Goal: Task Accomplishment & Management: Use online tool/utility

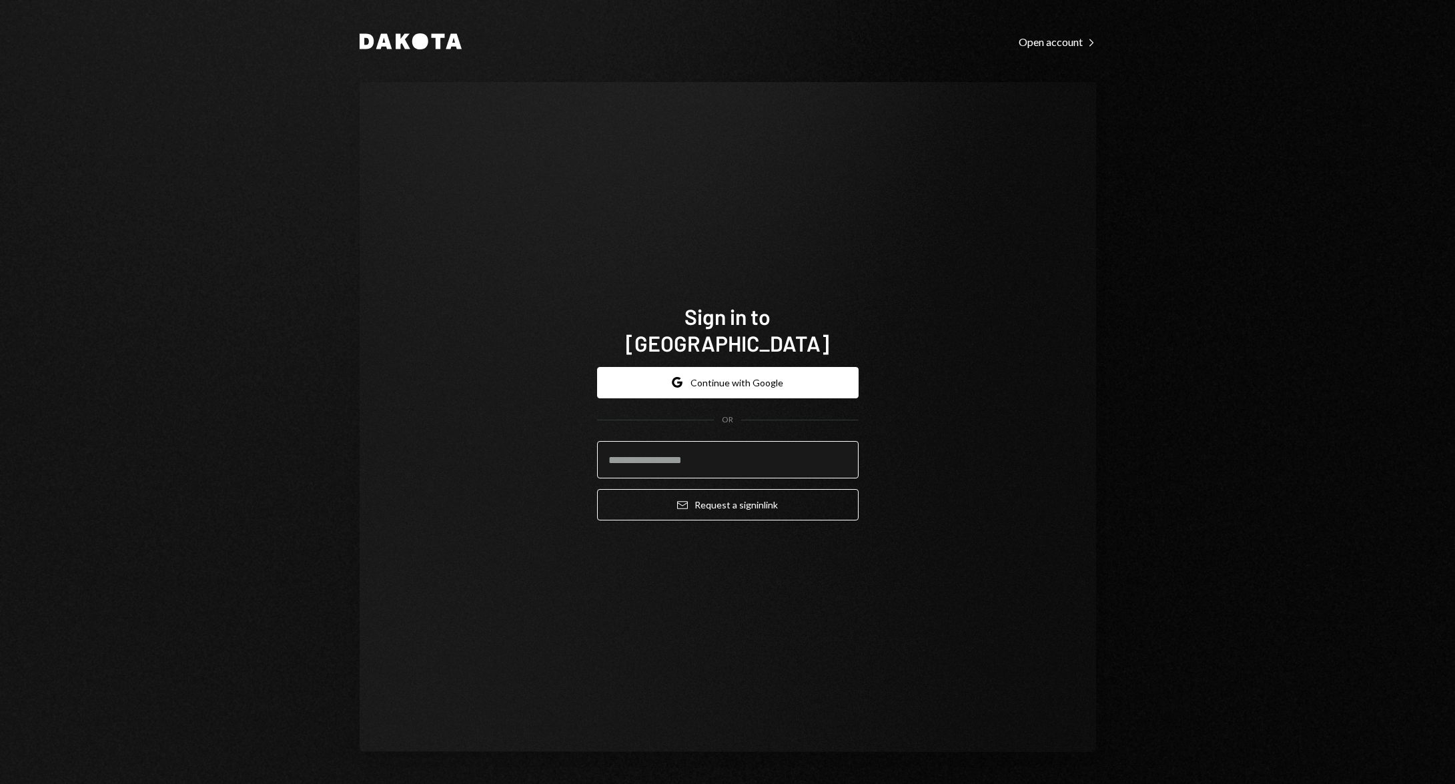
click at [711, 444] on input "email" at bounding box center [728, 459] width 262 height 37
type input "**********"
click at [745, 506] on button "Email Request a sign in link" at bounding box center [728, 504] width 262 height 31
click at [723, 445] on input "email" at bounding box center [728, 459] width 262 height 37
type input "**********"
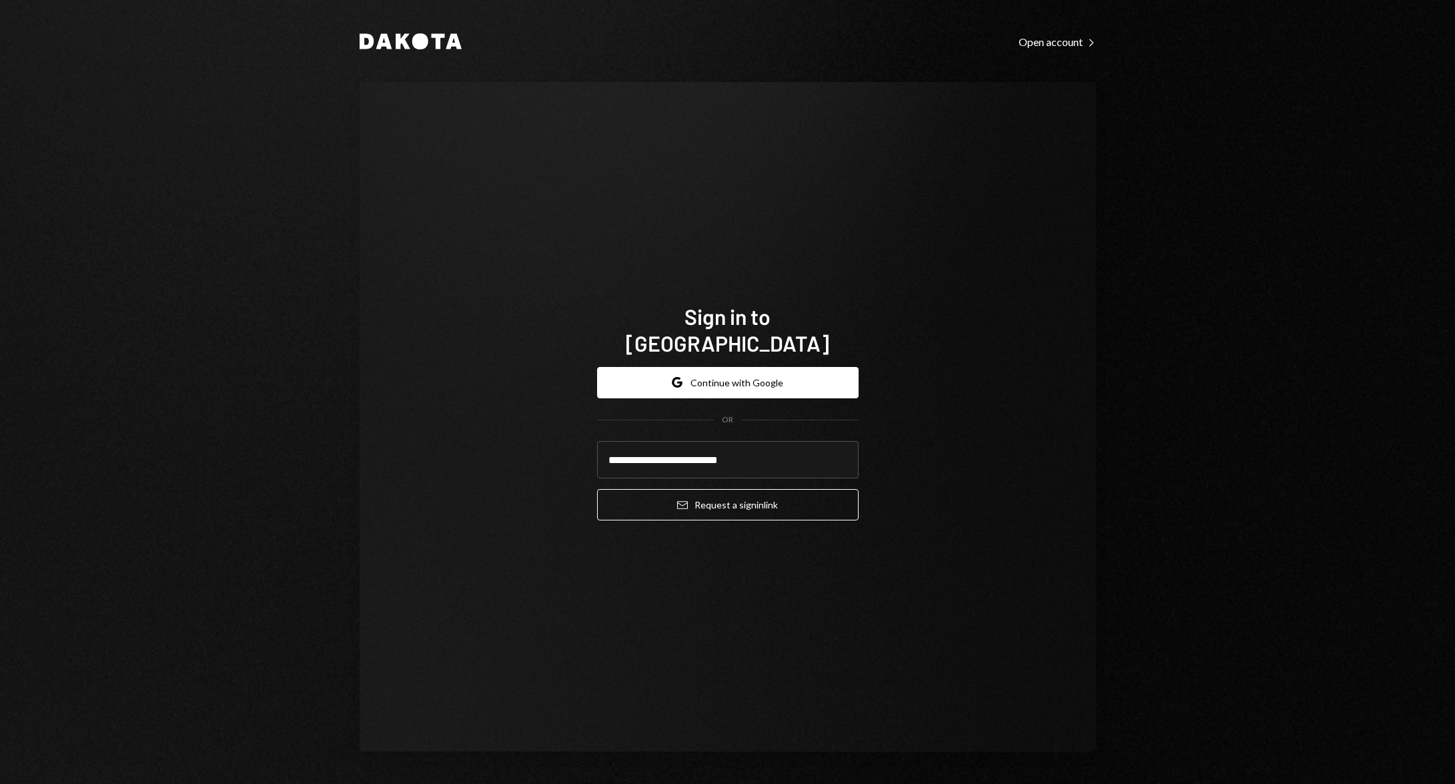
click at [1008, 371] on div "**********" at bounding box center [728, 417] width 737 height 670
click at [806, 489] on button "Email Request a sign in link" at bounding box center [728, 504] width 262 height 31
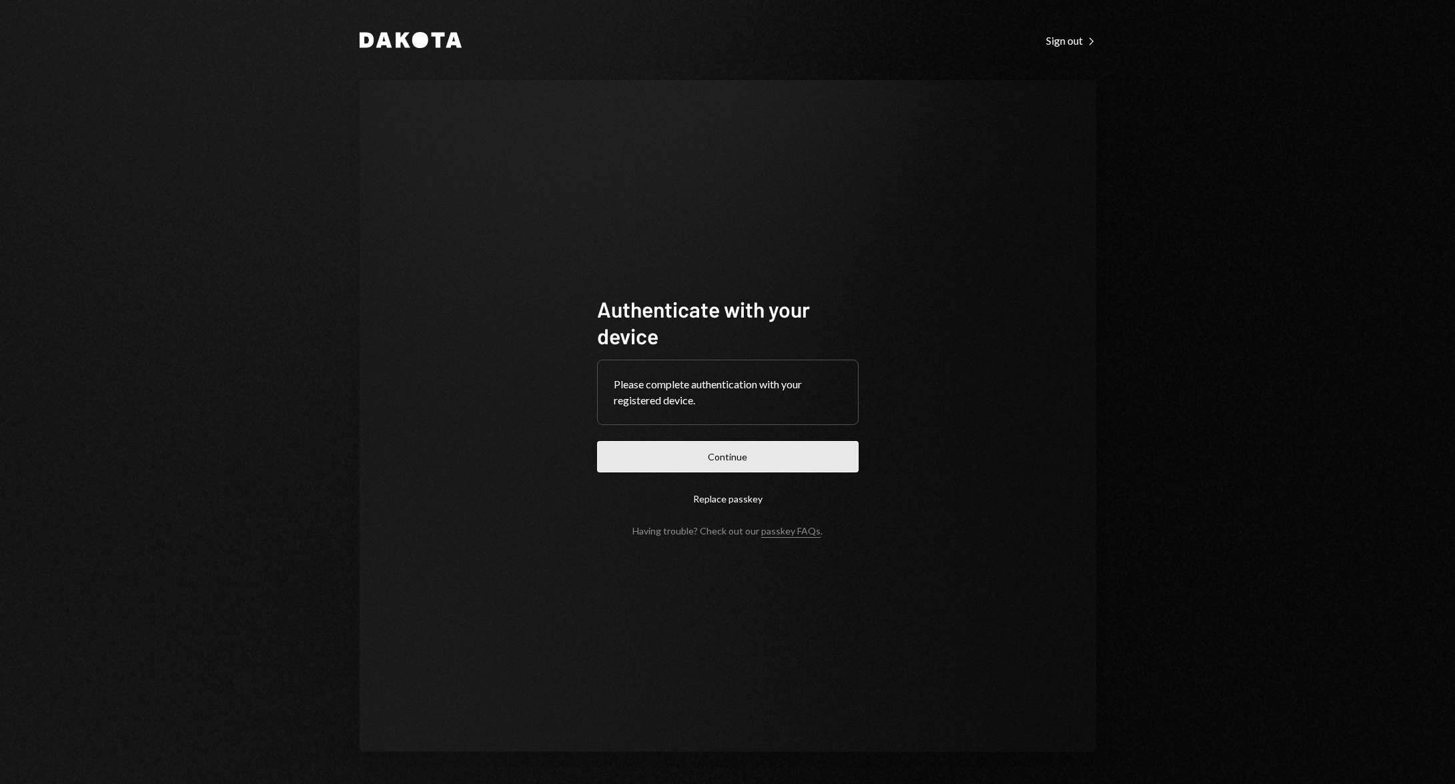
click at [690, 461] on button "Continue" at bounding box center [728, 456] width 262 height 31
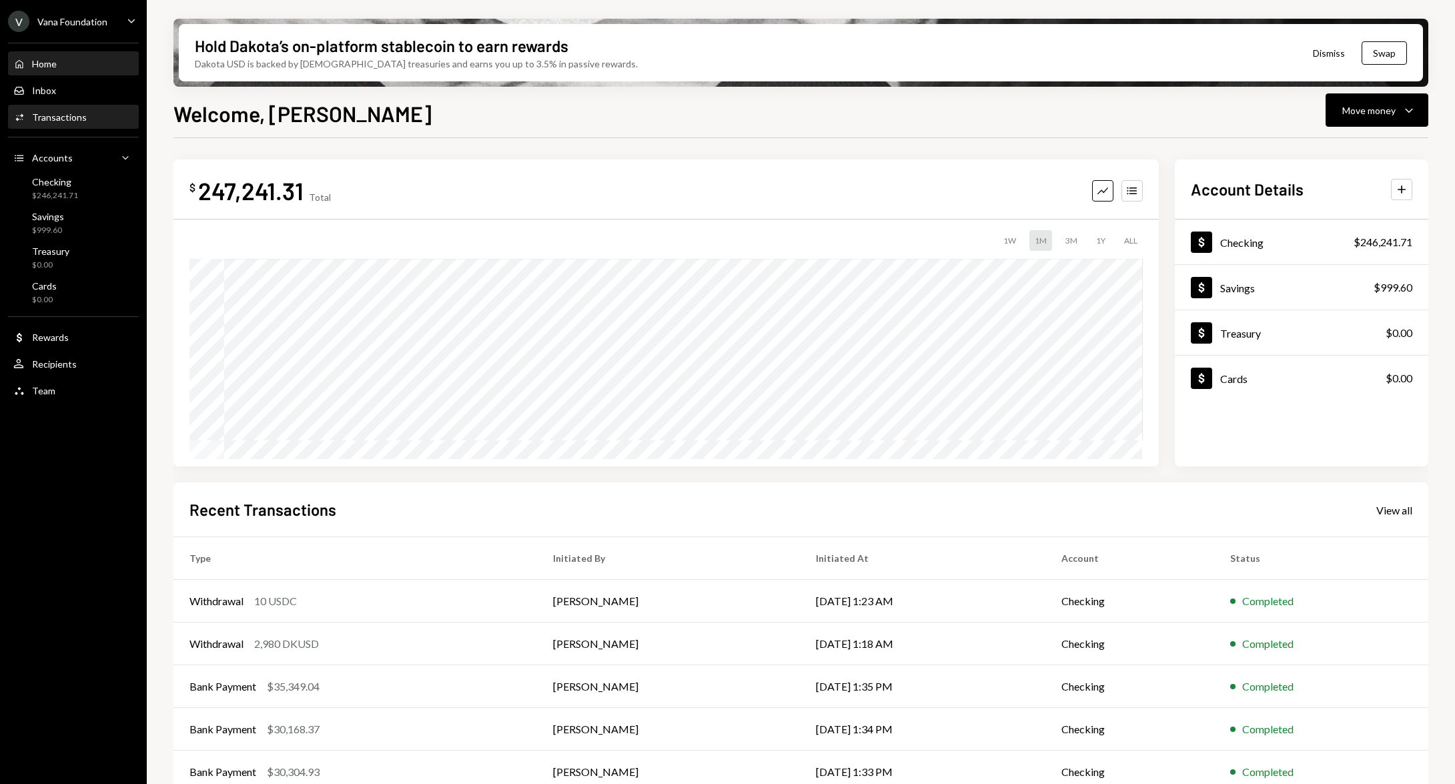
click at [75, 116] on div "Transactions" at bounding box center [59, 116] width 55 height 11
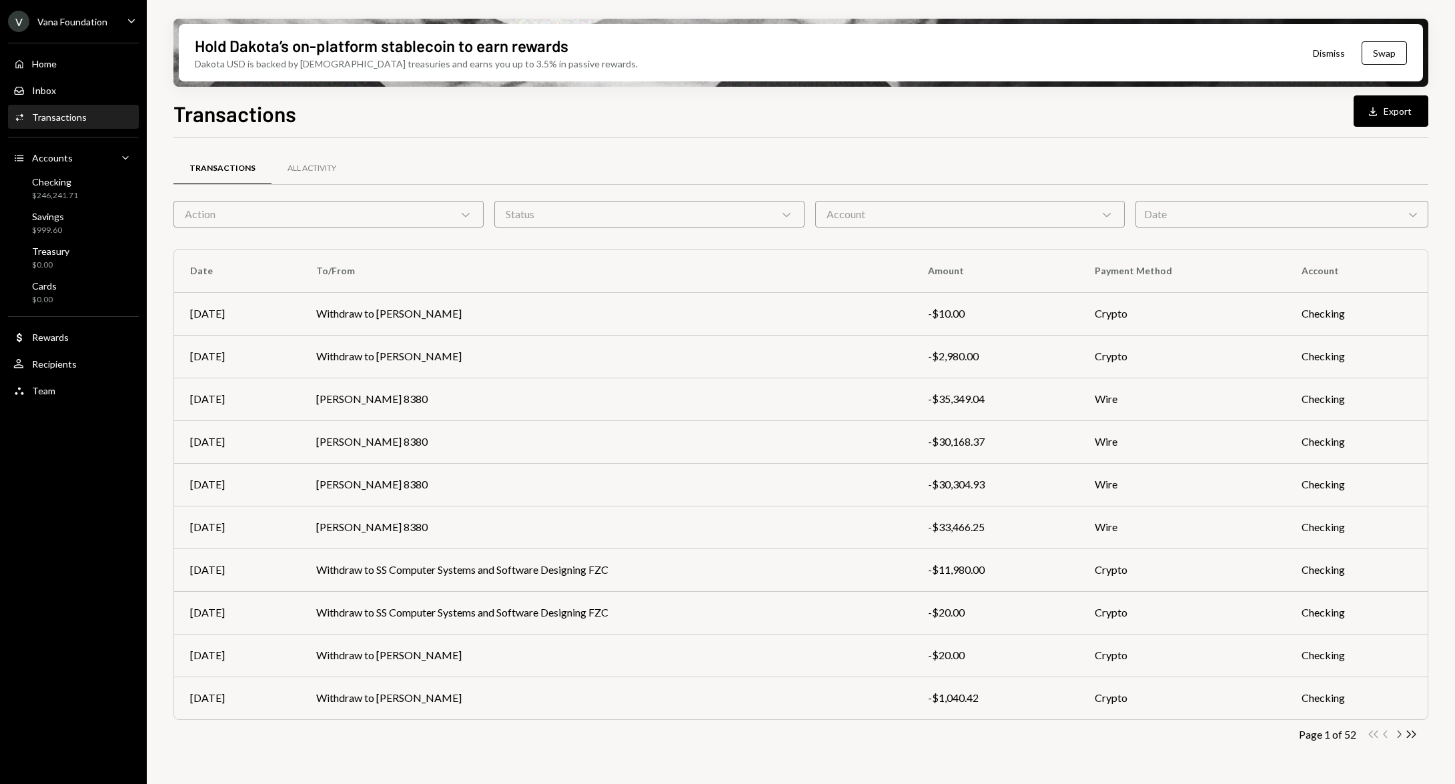
click at [1399, 733] on icon "button" at bounding box center [1400, 734] width 4 height 7
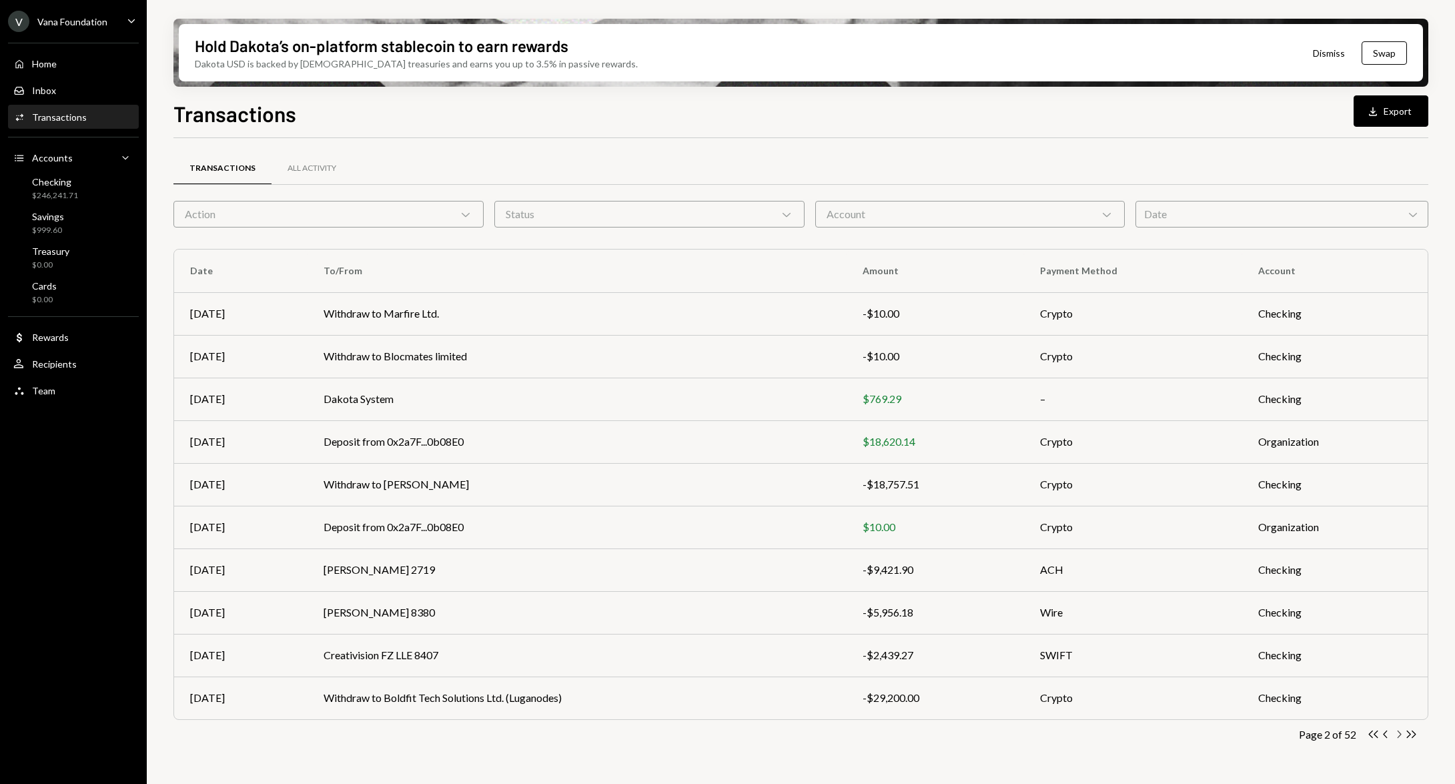
click at [1400, 735] on icon "button" at bounding box center [1400, 734] width 4 height 7
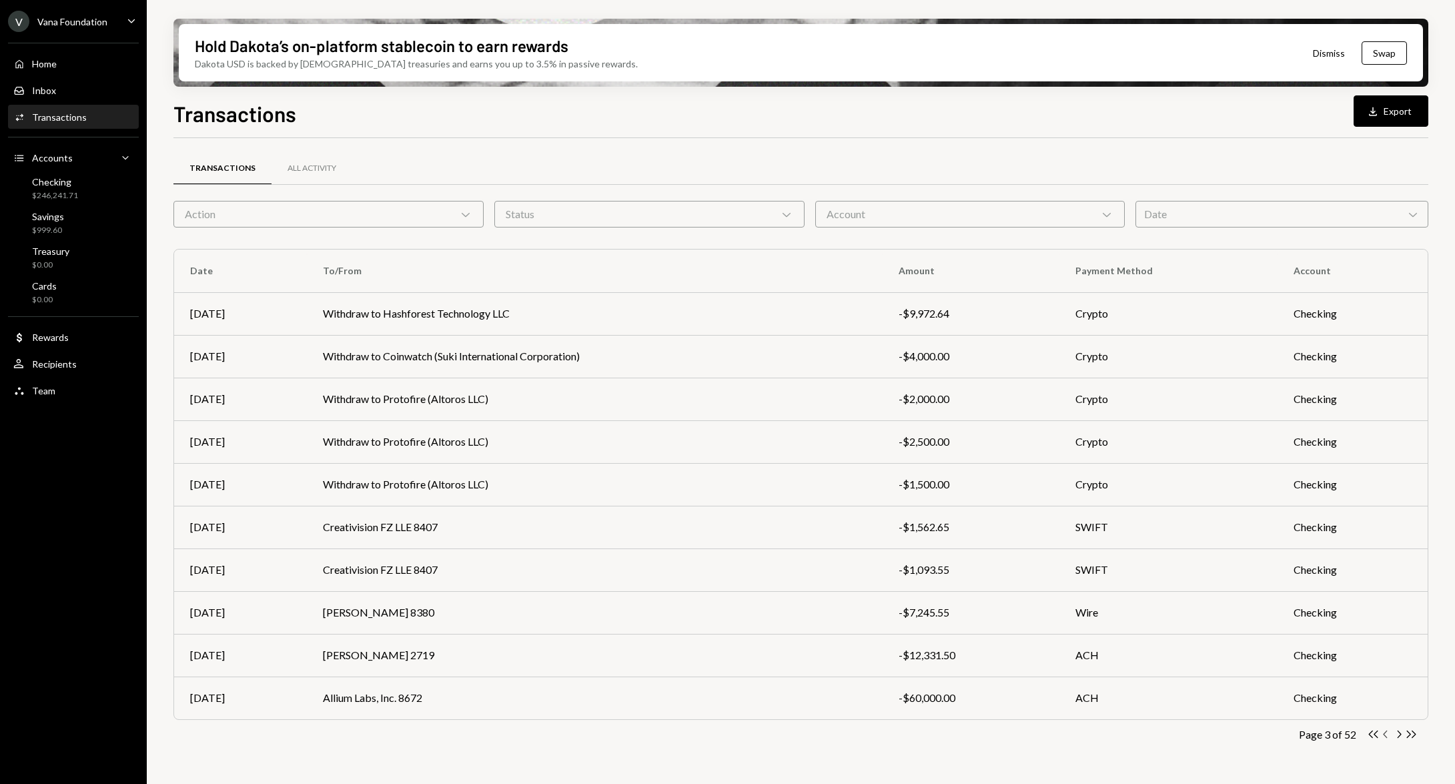
click at [1381, 733] on icon "Chevron Left" at bounding box center [1386, 734] width 13 height 13
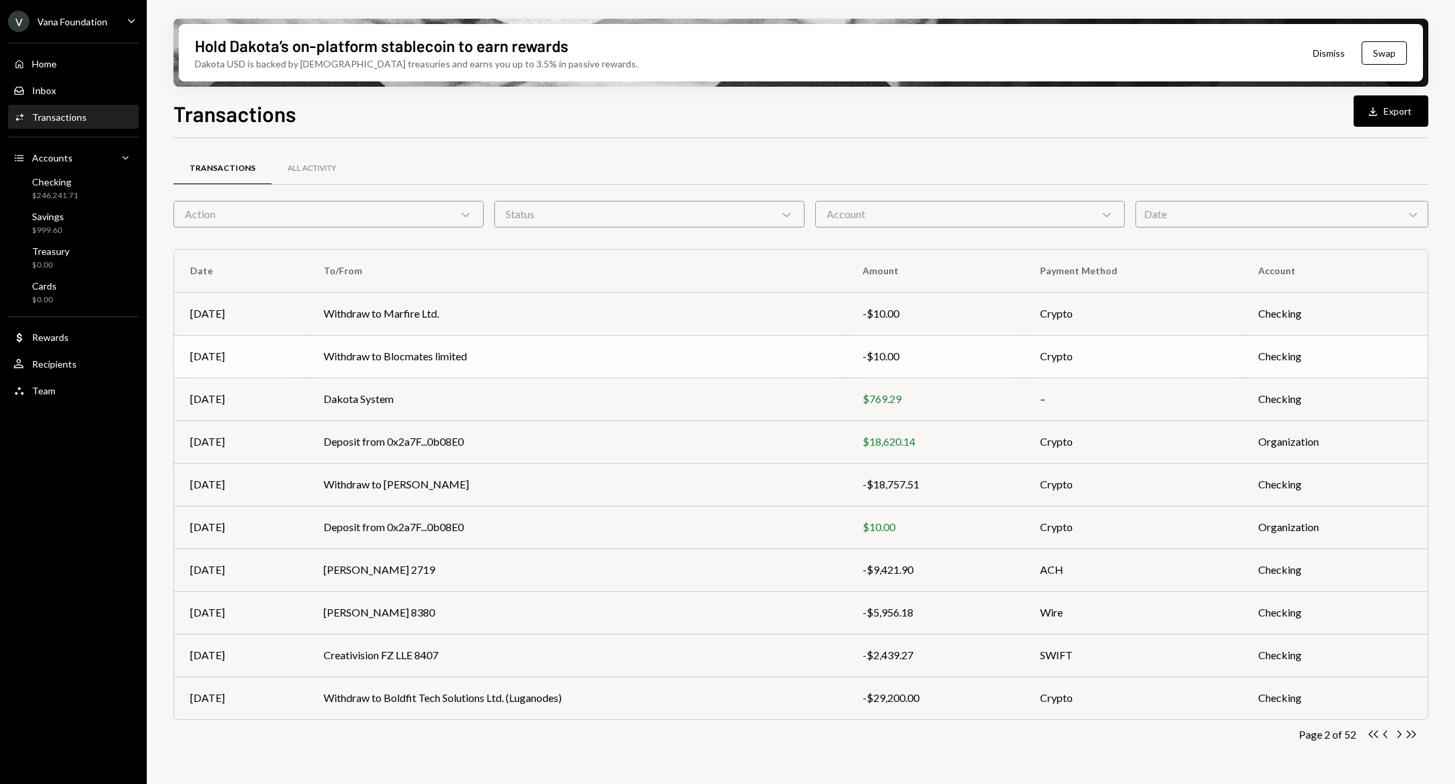
click at [930, 360] on div "-$10.00" at bounding box center [935, 356] width 145 height 16
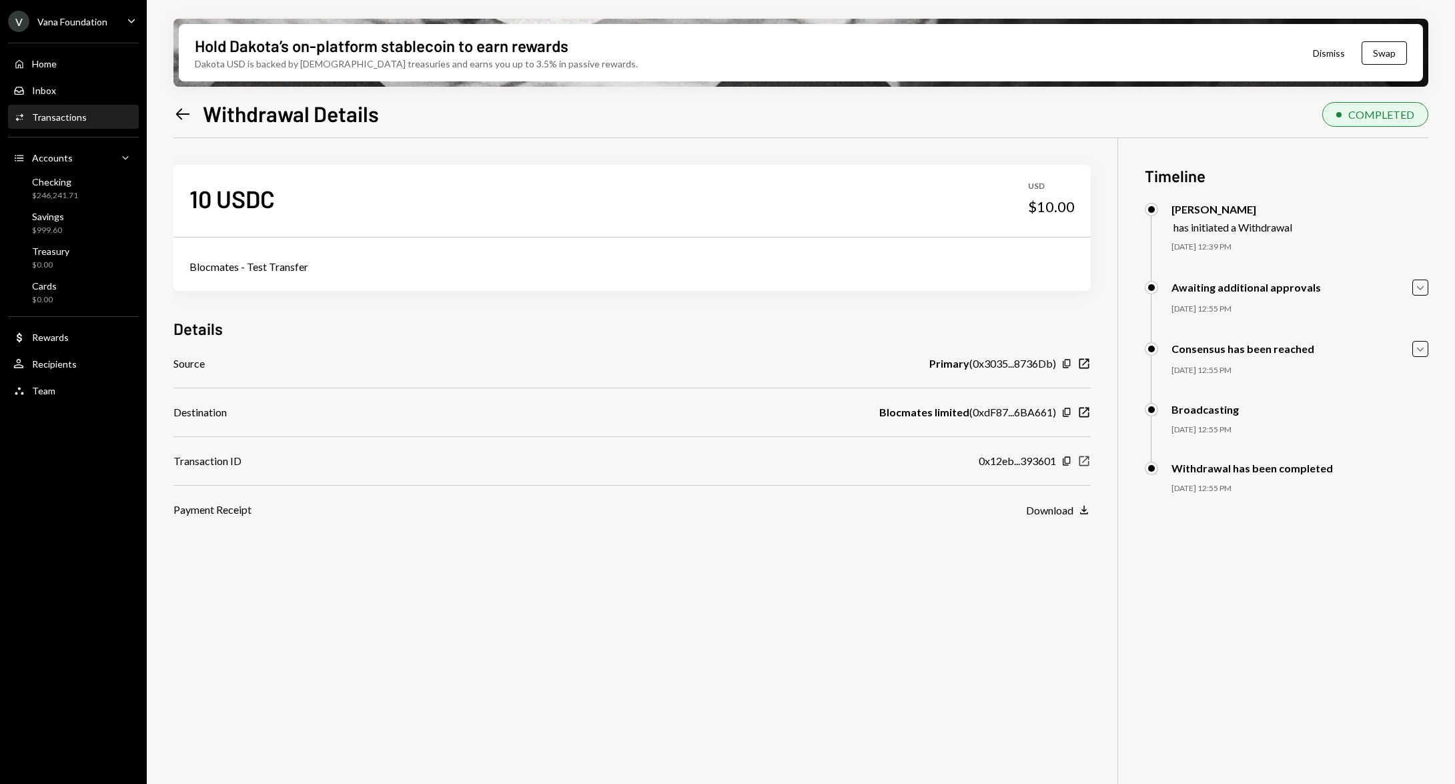
click at [1087, 458] on icon "button" at bounding box center [1085, 461] width 10 height 10
click at [75, 127] on div "Activities Transactions" at bounding box center [73, 117] width 120 height 23
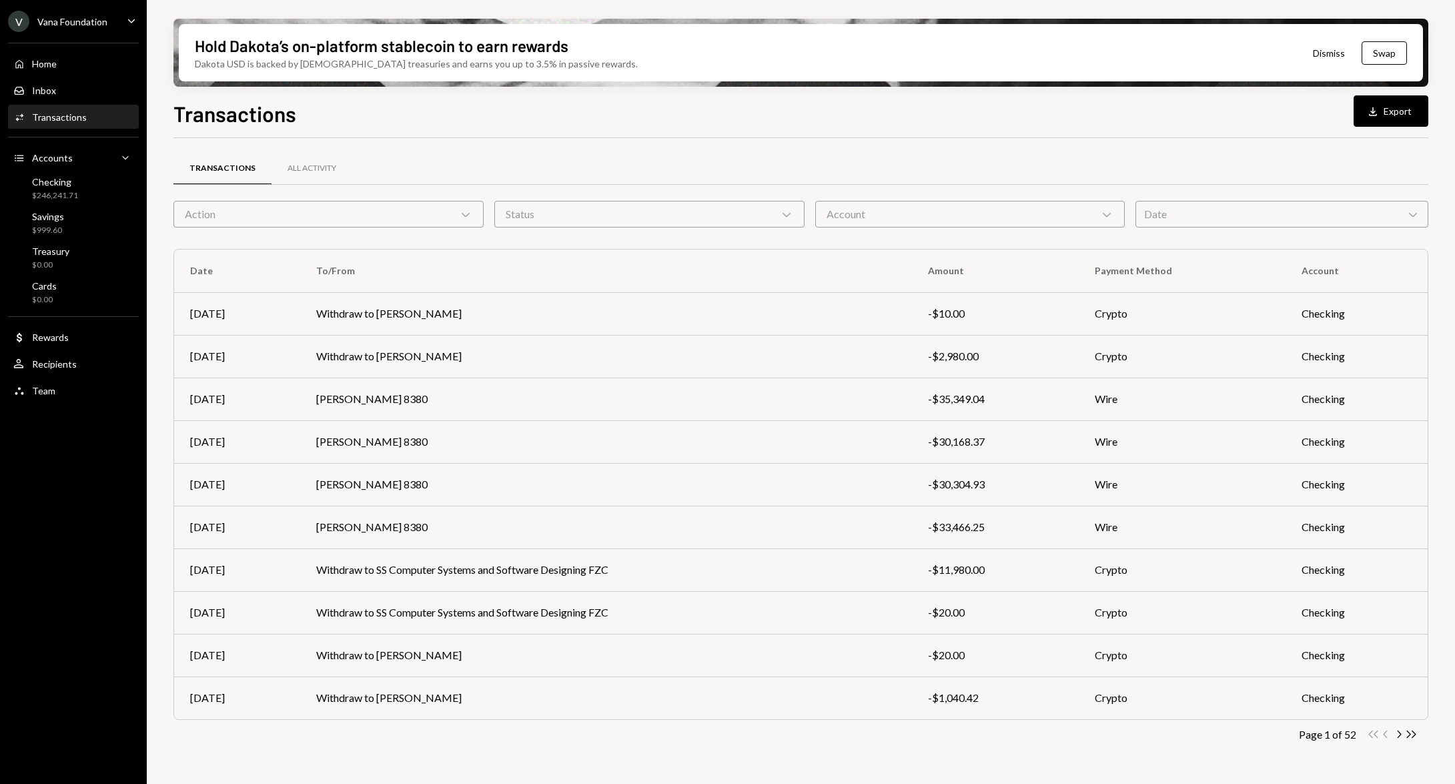
click at [1374, 734] on div "Double Arrow Left Chevron Left Chevron Right Double Arrow Right" at bounding box center [1392, 734] width 51 height 13
click at [65, 157] on div "Accounts" at bounding box center [52, 157] width 41 height 11
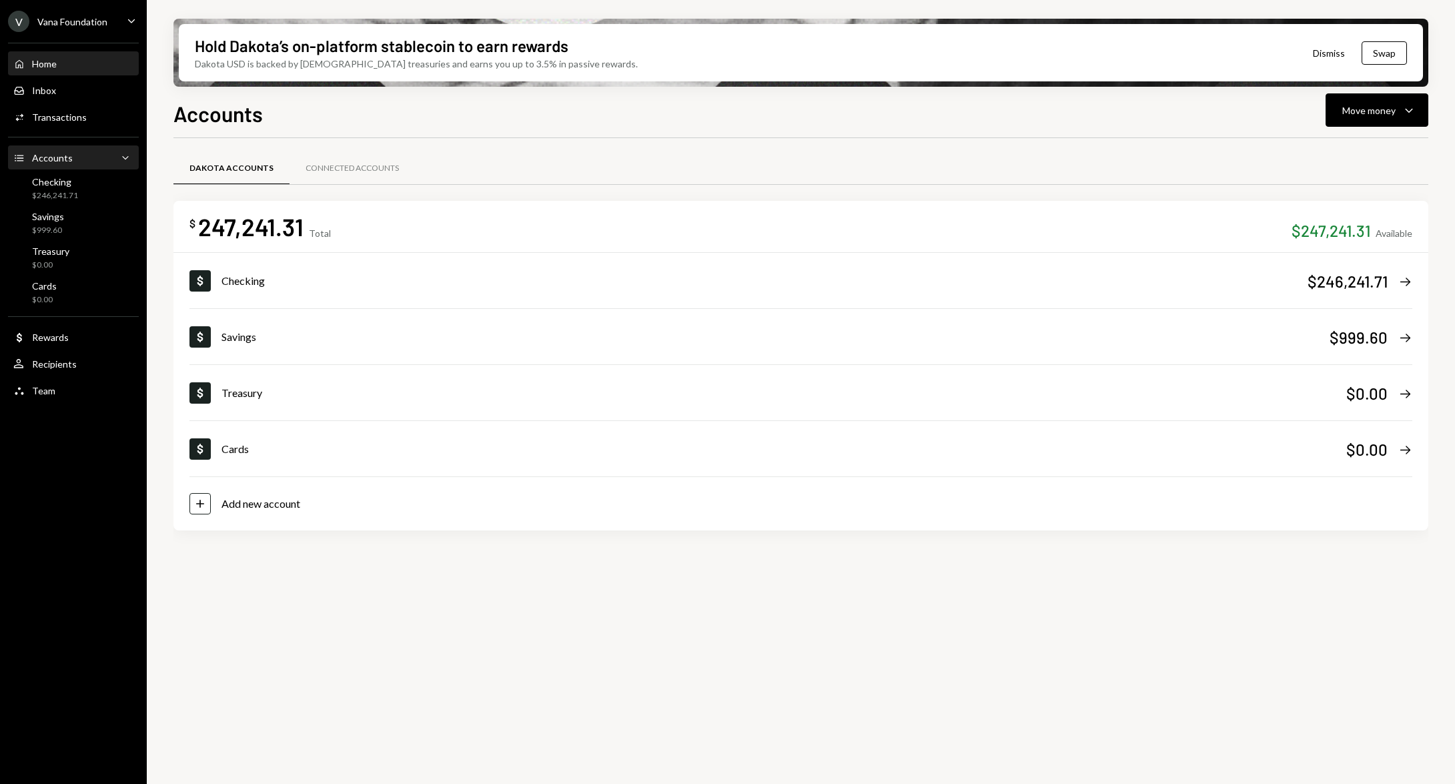
click at [65, 54] on div "Home Home" at bounding box center [73, 64] width 120 height 23
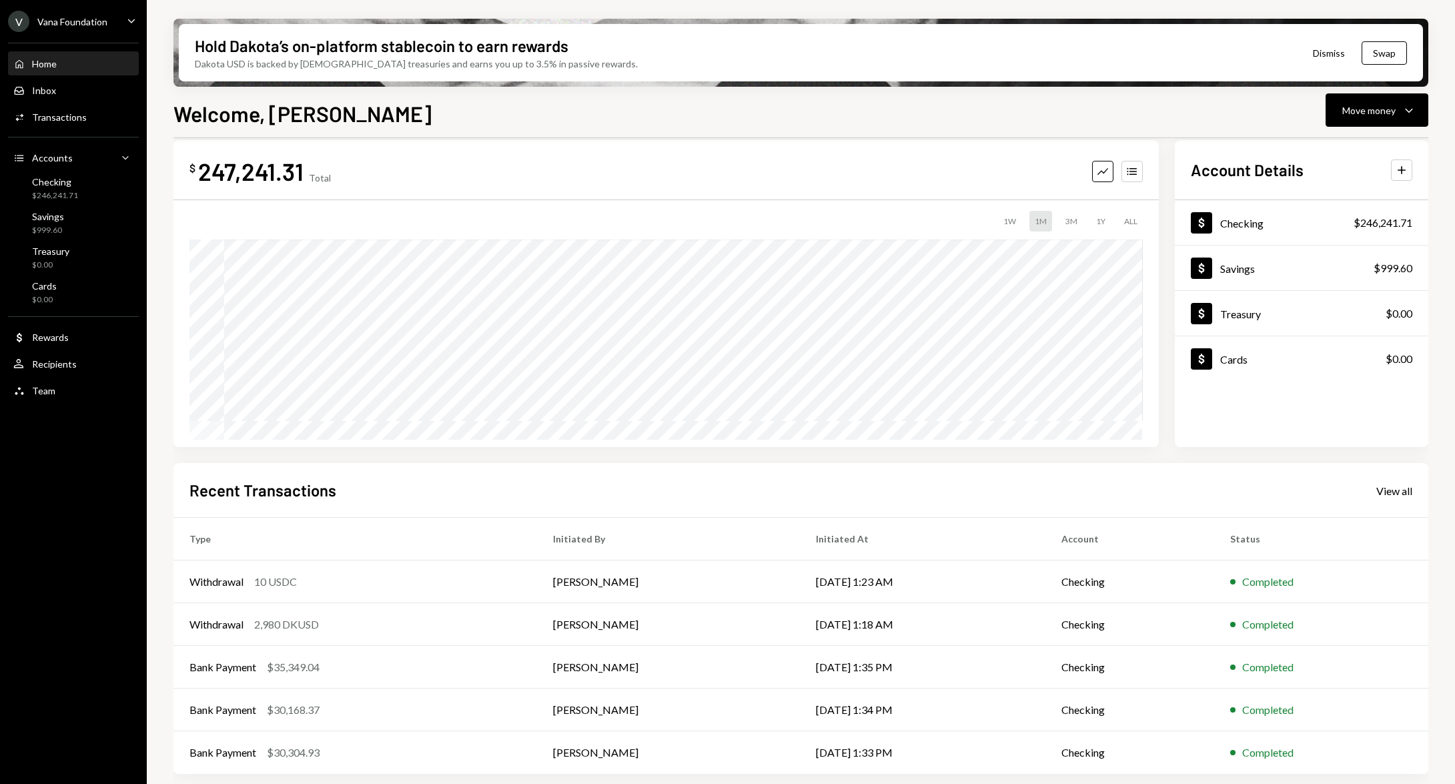
scroll to position [21, 0]
click at [1385, 496] on div "Recent Transactions View all" at bounding box center [801, 489] width 1223 height 22
click at [1397, 494] on div "View all" at bounding box center [1395, 489] width 36 height 13
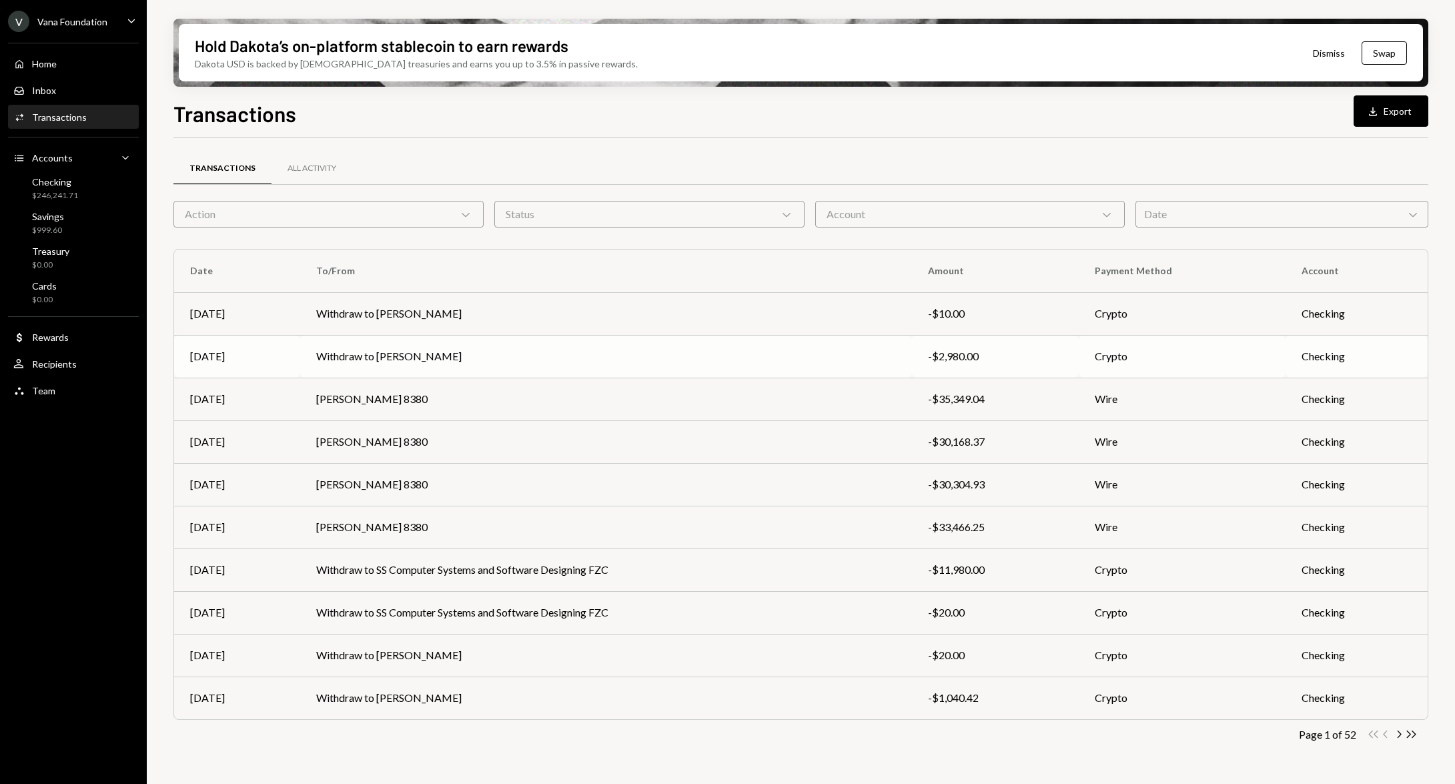
click at [532, 356] on td "Withdraw to [PERSON_NAME]" at bounding box center [606, 356] width 612 height 43
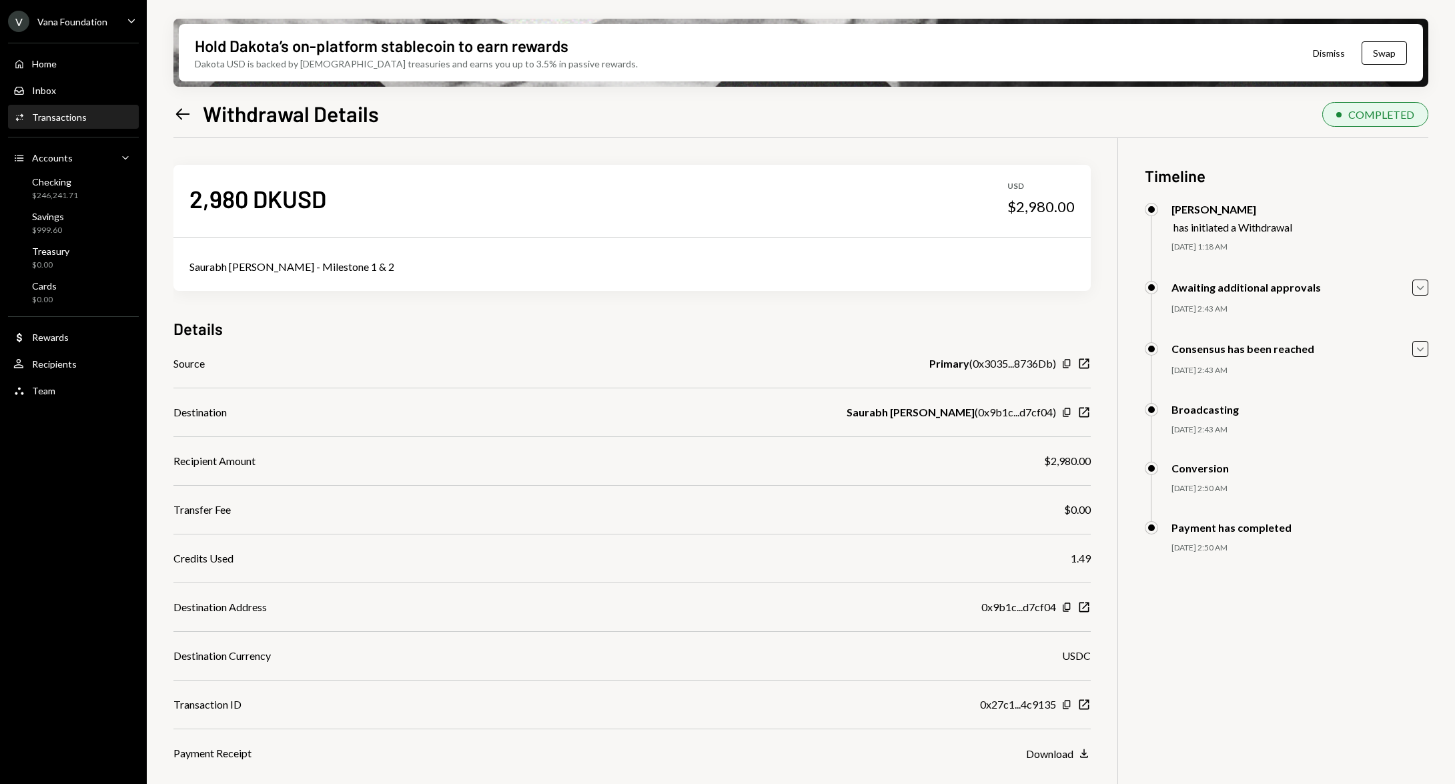
click at [184, 116] on icon "Left Arrow" at bounding box center [182, 114] width 19 height 19
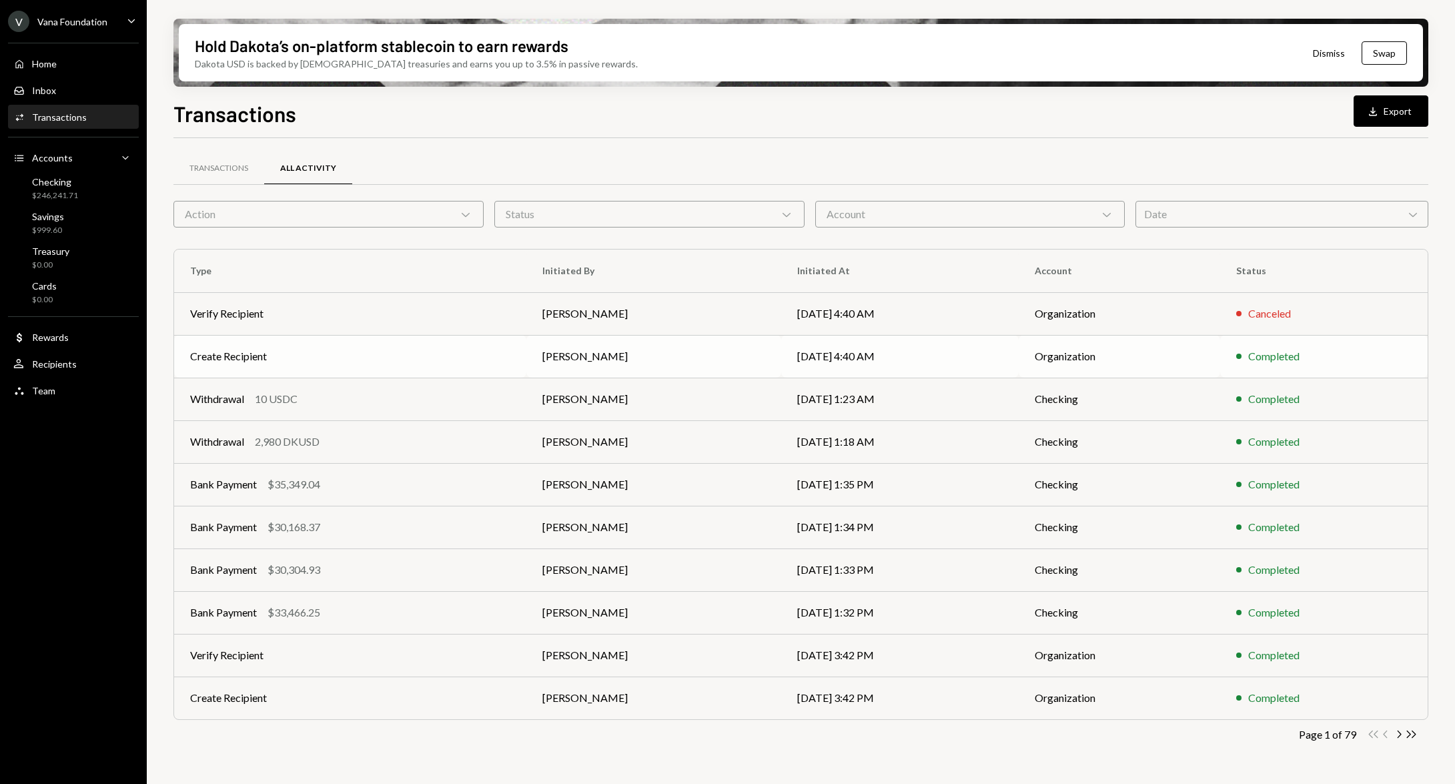
click at [792, 350] on td "[DATE] 4:40 AM" at bounding box center [900, 356] width 238 height 43
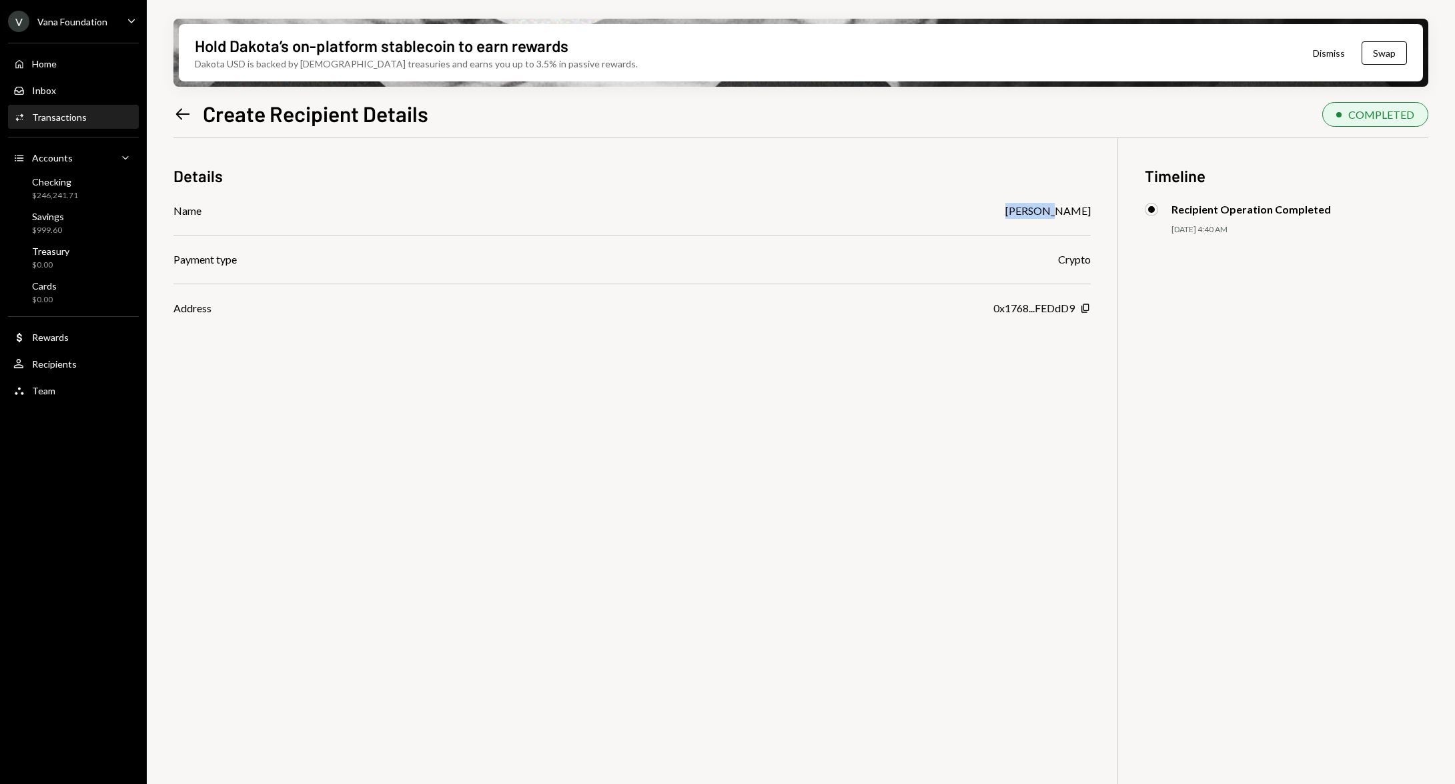
drag, startPoint x: 985, startPoint y: 217, endPoint x: 1099, endPoint y: 200, distance: 115.3
click at [1099, 200] on div "Details Name Ustyakin Svyatoslav Borisovich Payment type Crypto Address 0x1768.…" at bounding box center [800, 530] width 1255 height 784
drag, startPoint x: 1094, startPoint y: 218, endPoint x: 917, endPoint y: 205, distance: 177.3
click at [917, 205] on div "Details Name Ustyakin Svyatoslav Borisovich Payment type Crypto Address 0x1768.…" at bounding box center [800, 530] width 1255 height 784
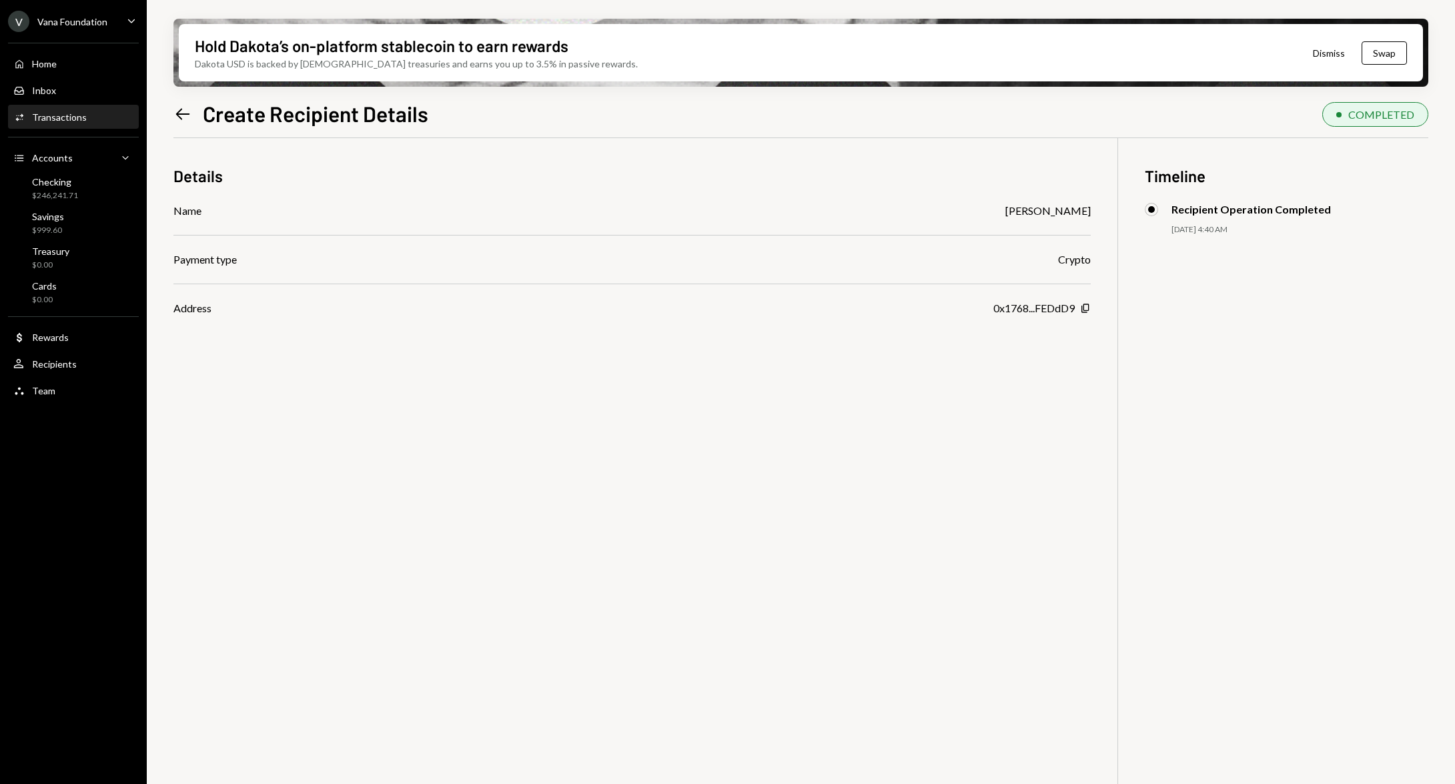
click at [917, 205] on div "Name Ustyakin Svyatoslav Borisovich" at bounding box center [631, 211] width 917 height 16
click at [176, 117] on icon "Left Arrow" at bounding box center [182, 114] width 19 height 19
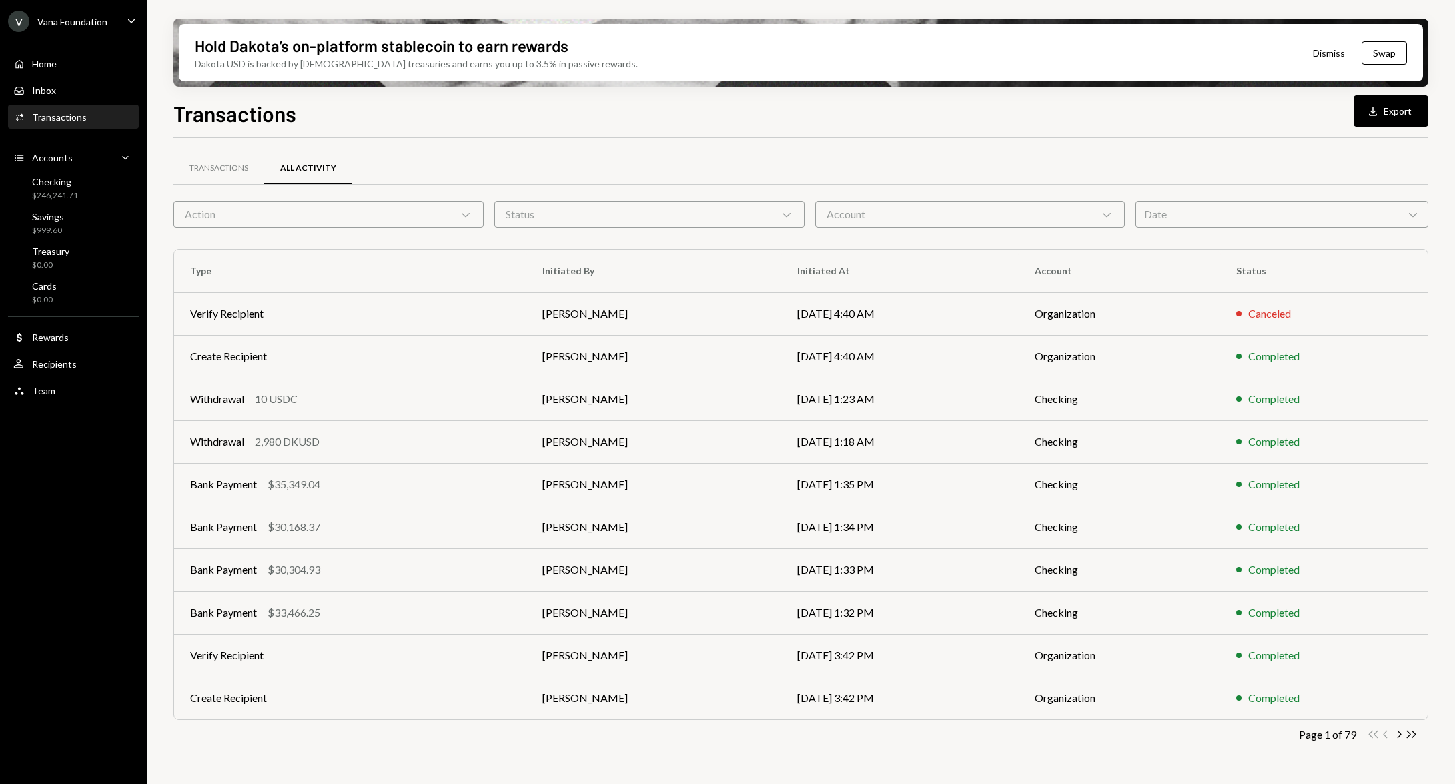
click at [59, 119] on div "Transactions" at bounding box center [59, 116] width 55 height 11
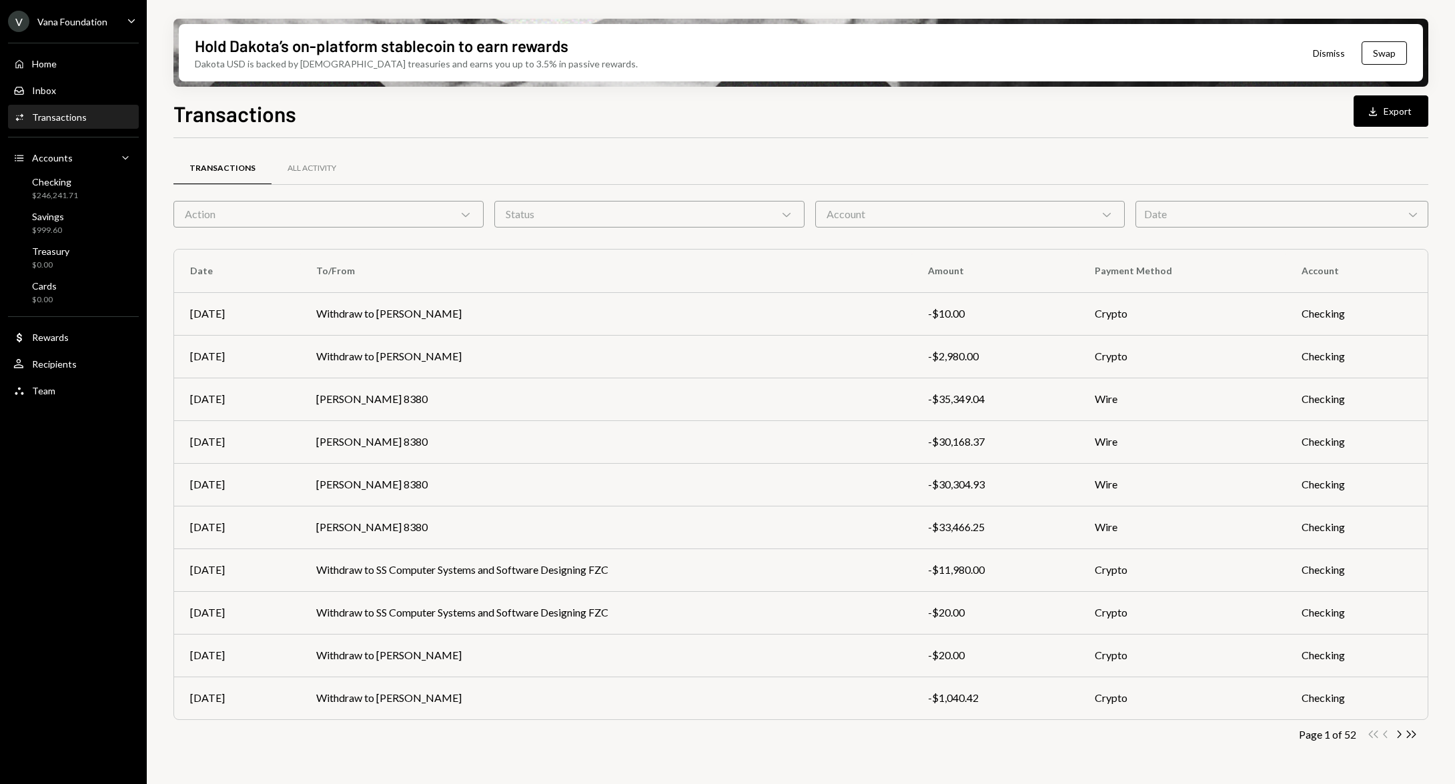
click at [52, 116] on div "Transactions" at bounding box center [59, 116] width 55 height 11
click at [388, 209] on div "Action Chevron Down" at bounding box center [328, 214] width 310 height 27
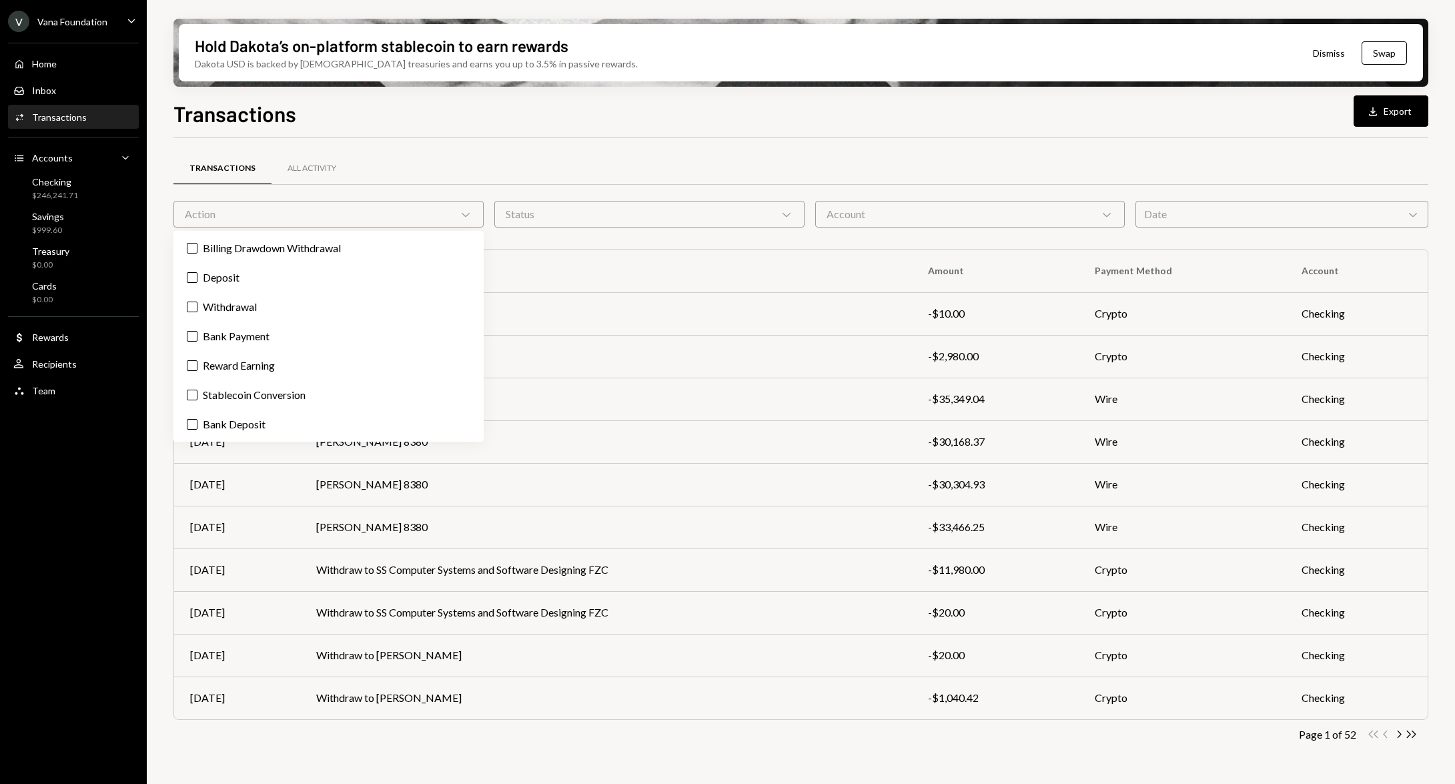
click at [461, 165] on div "Transactions All Activity" at bounding box center [800, 168] width 1255 height 34
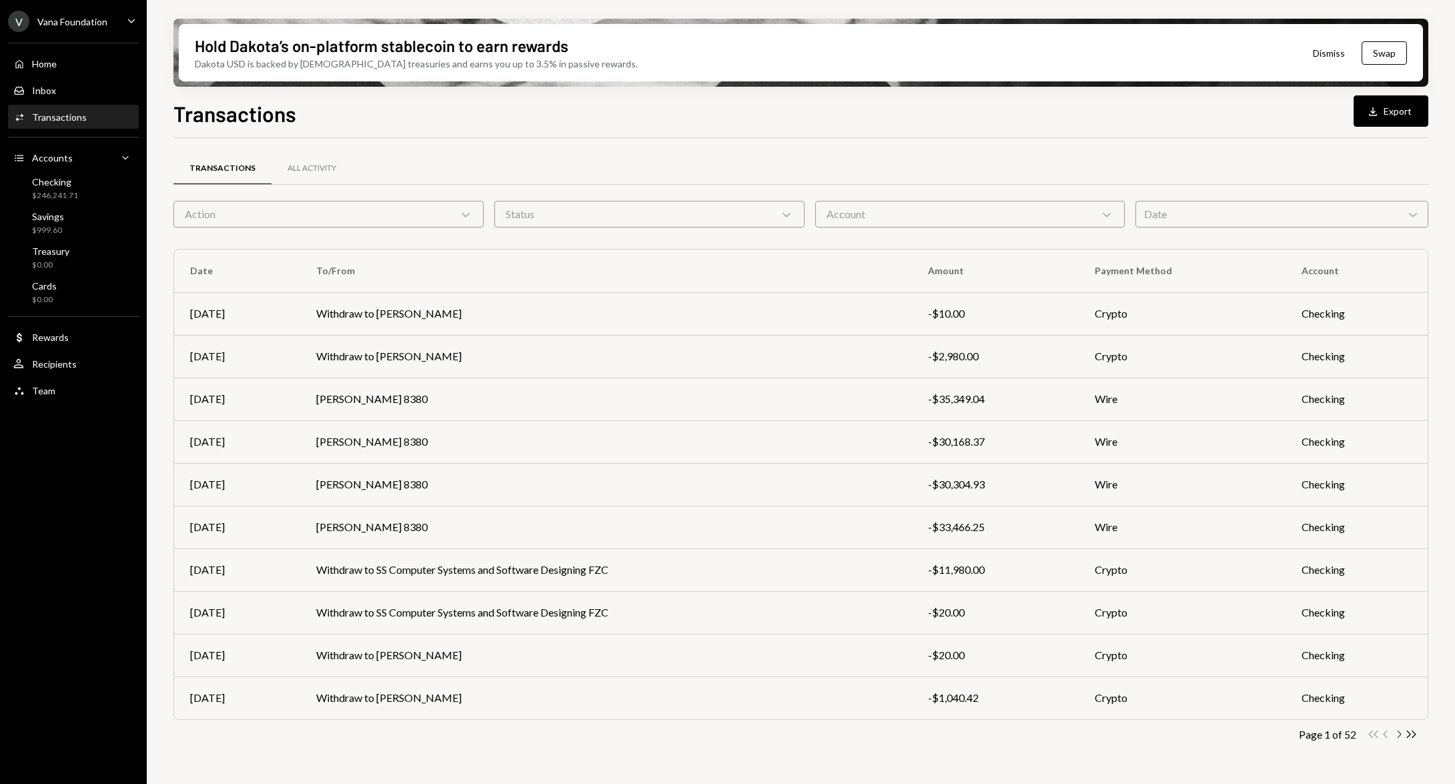
click at [1401, 736] on icon "Chevron Right" at bounding box center [1399, 734] width 13 height 13
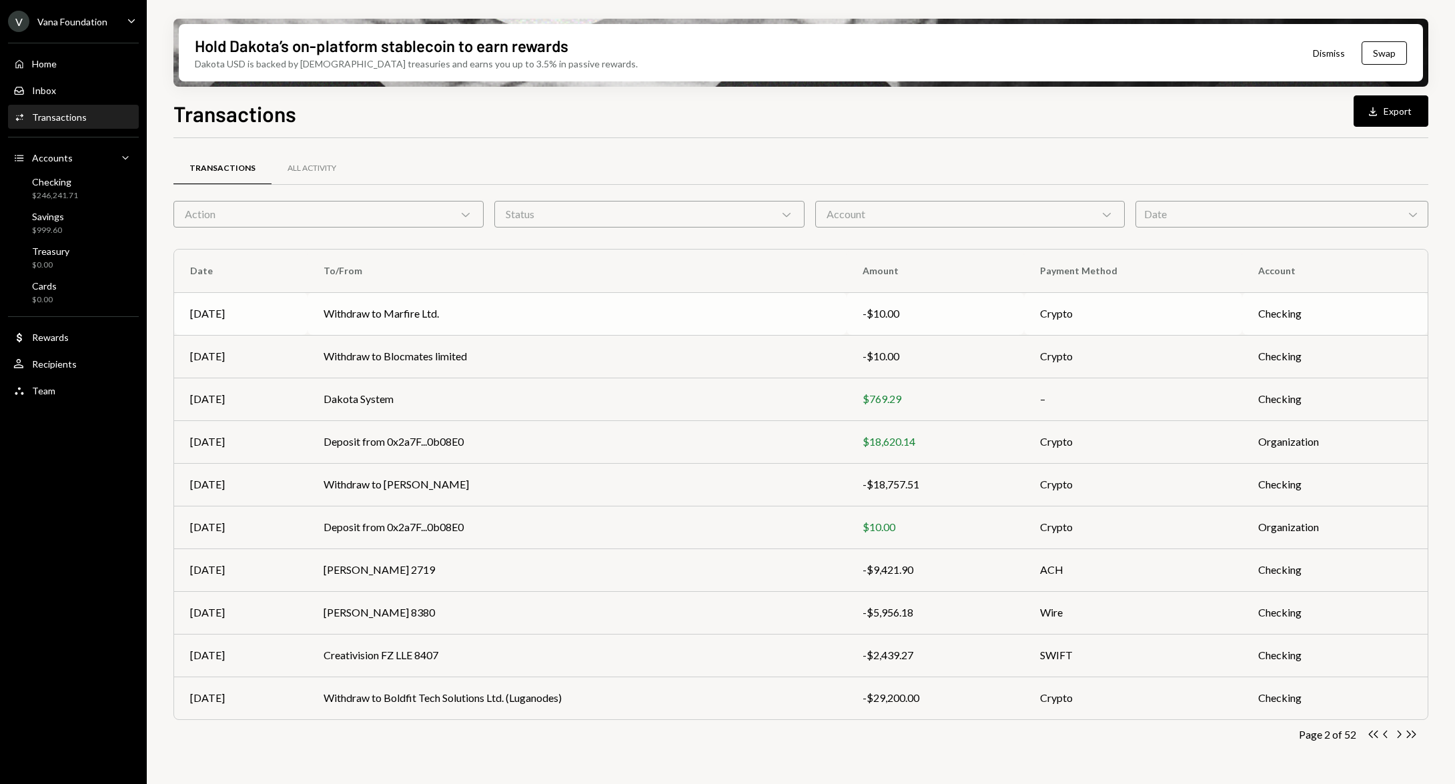
click at [481, 307] on td "Withdraw to Marfire Ltd." at bounding box center [578, 313] width 540 height 43
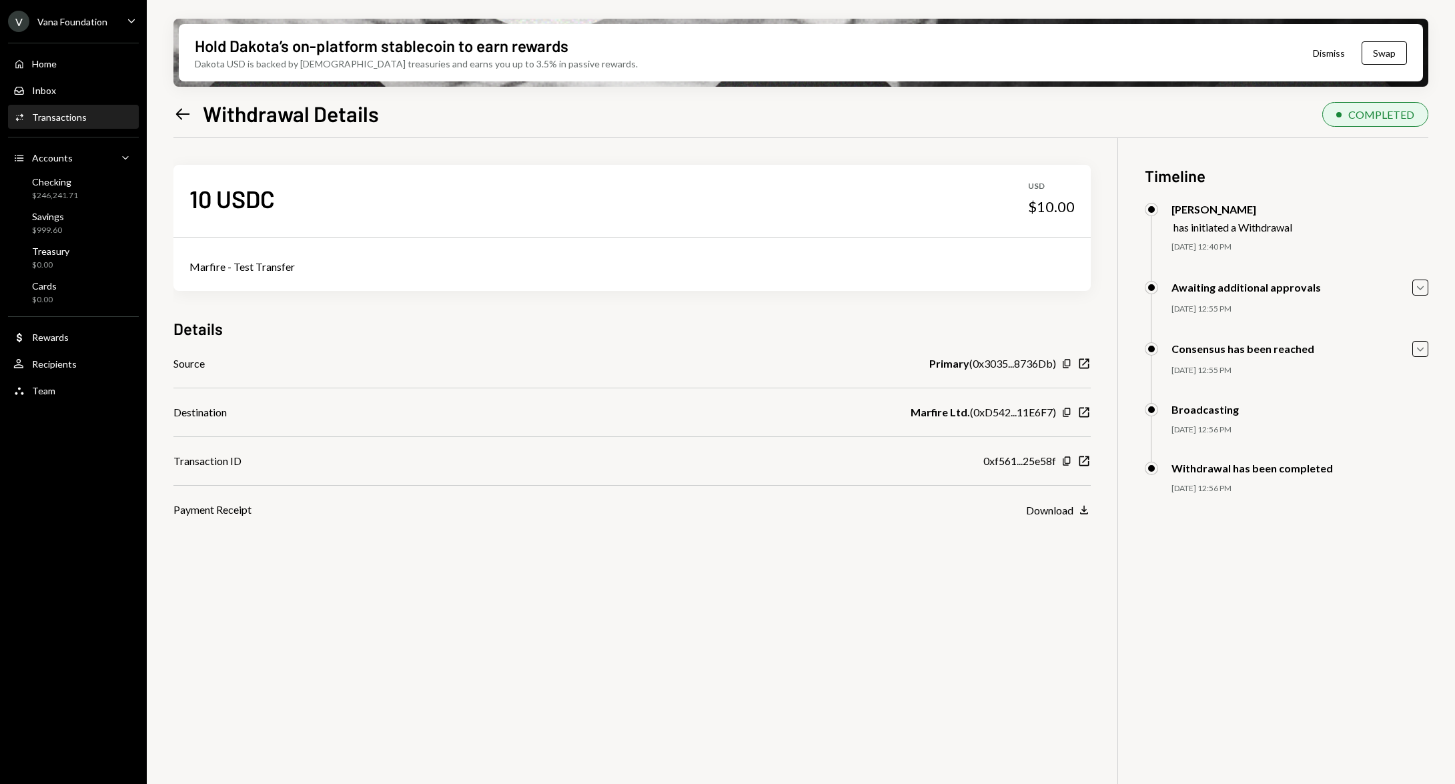
click at [190, 118] on icon "Left Arrow" at bounding box center [182, 114] width 19 height 19
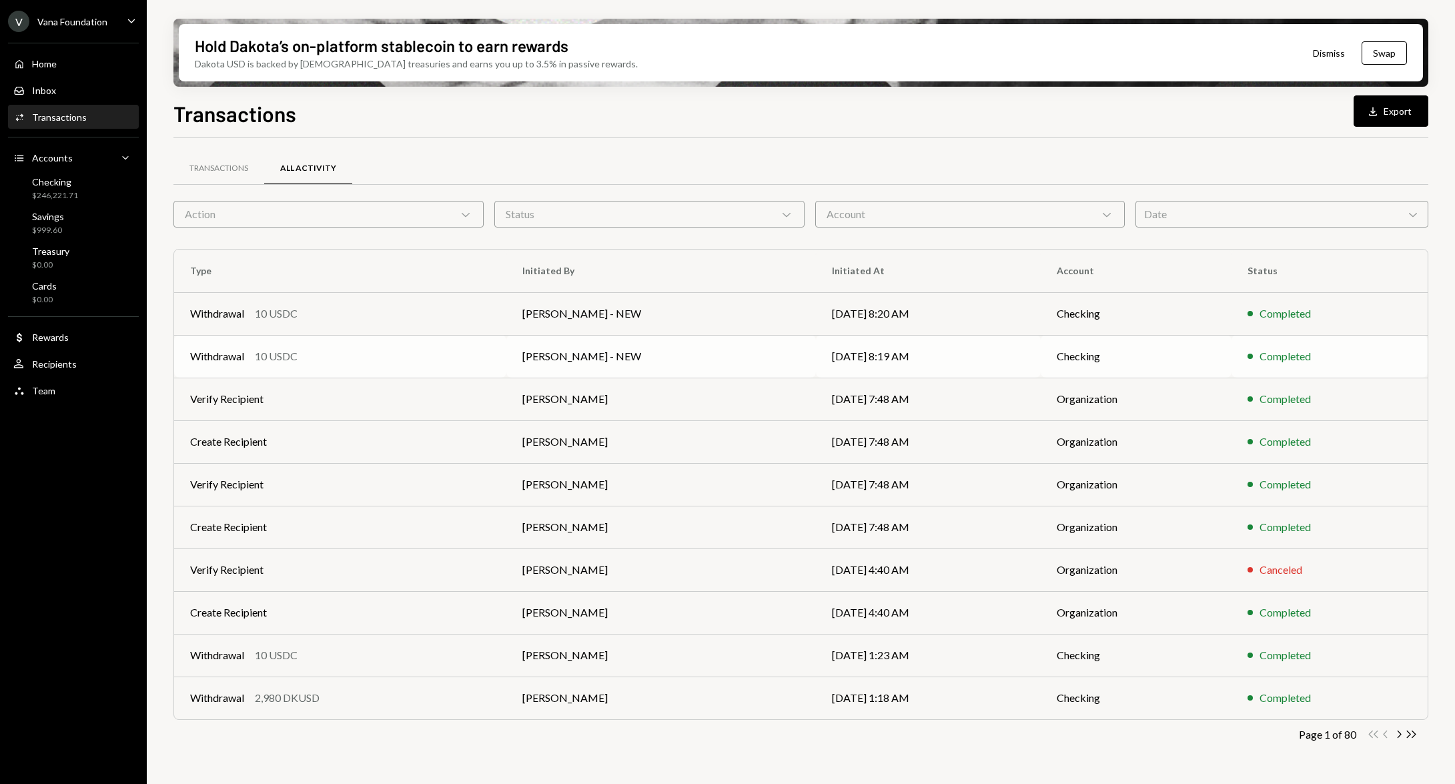
click at [426, 362] on div "Withdrawal 10 USDC" at bounding box center [340, 356] width 300 height 16
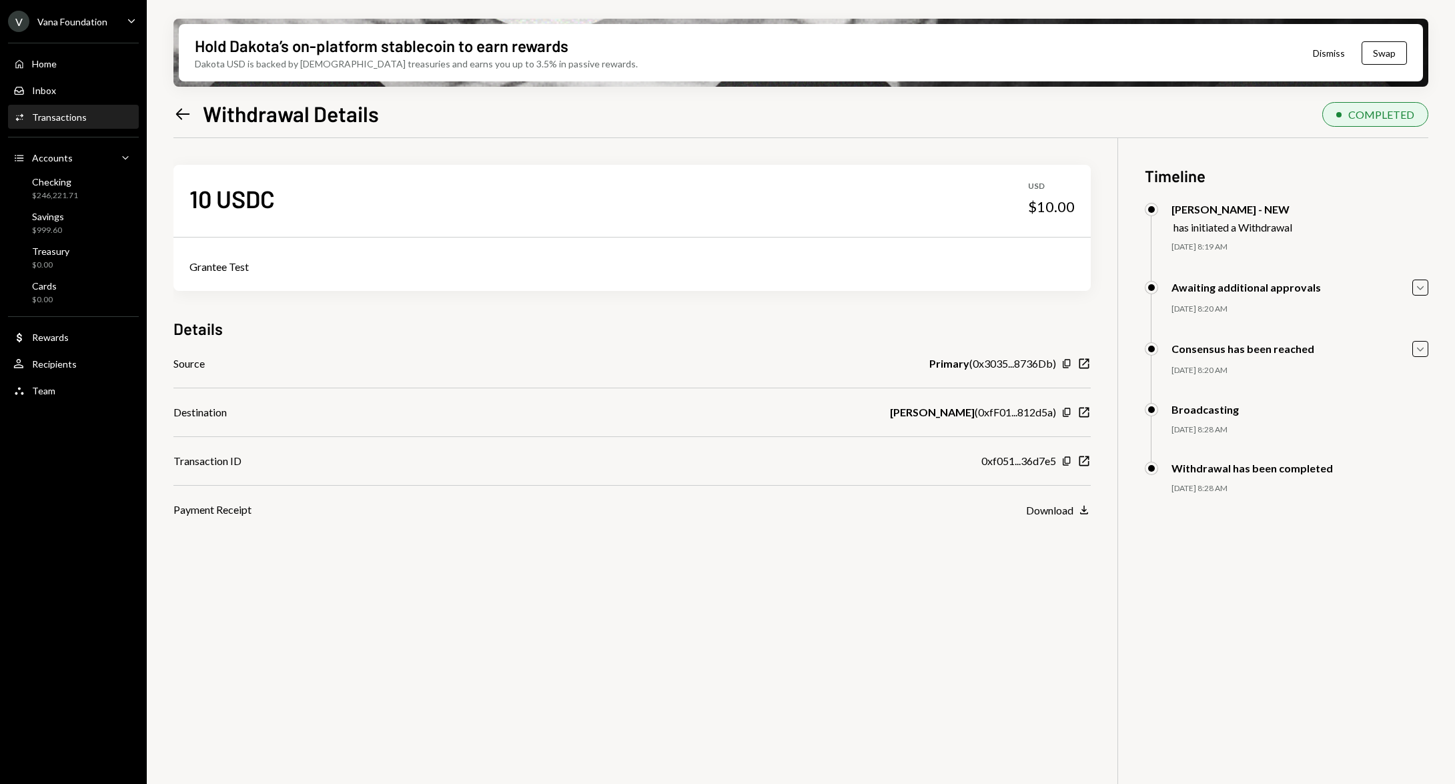
click at [179, 119] on icon "Left Arrow" at bounding box center [182, 114] width 19 height 19
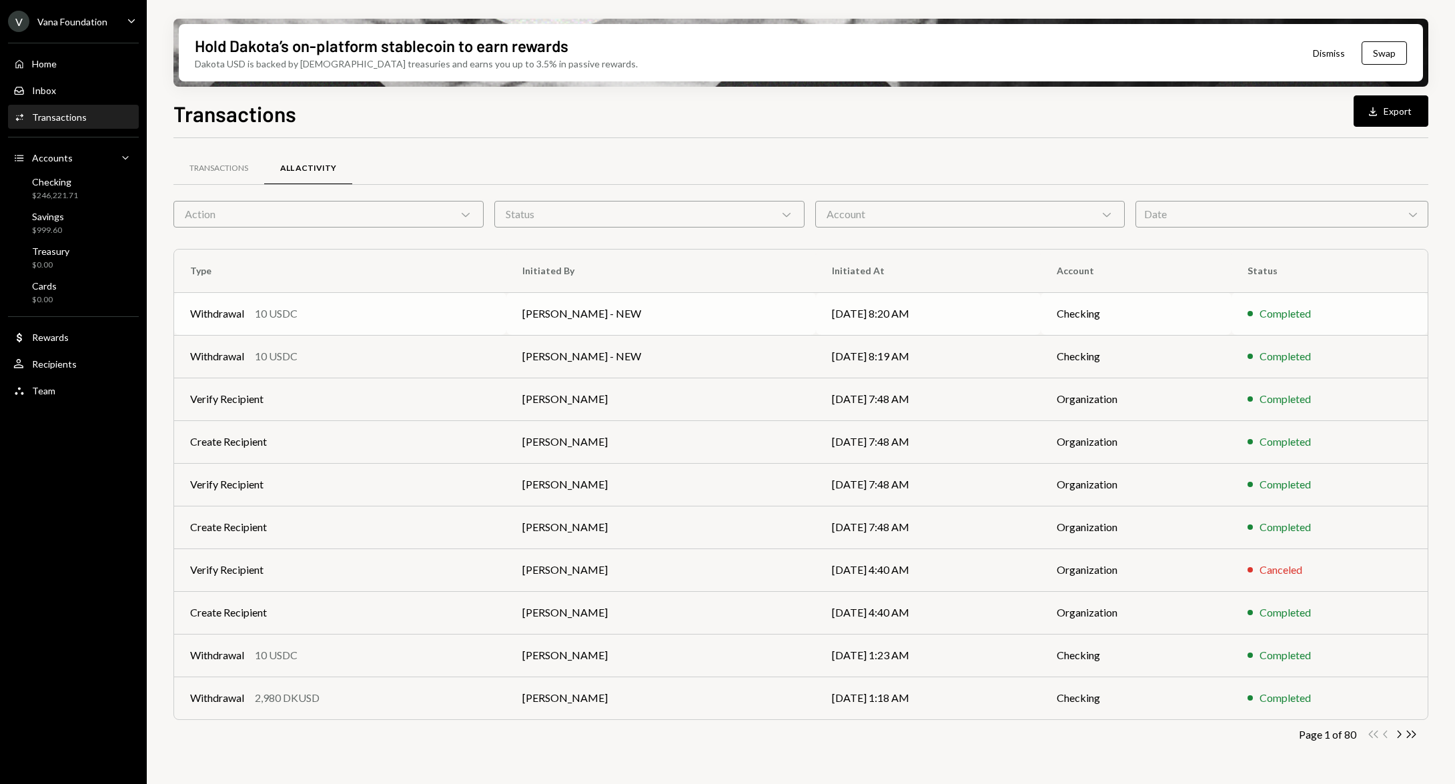
click at [514, 317] on td "George Norris - NEW" at bounding box center [661, 313] width 310 height 43
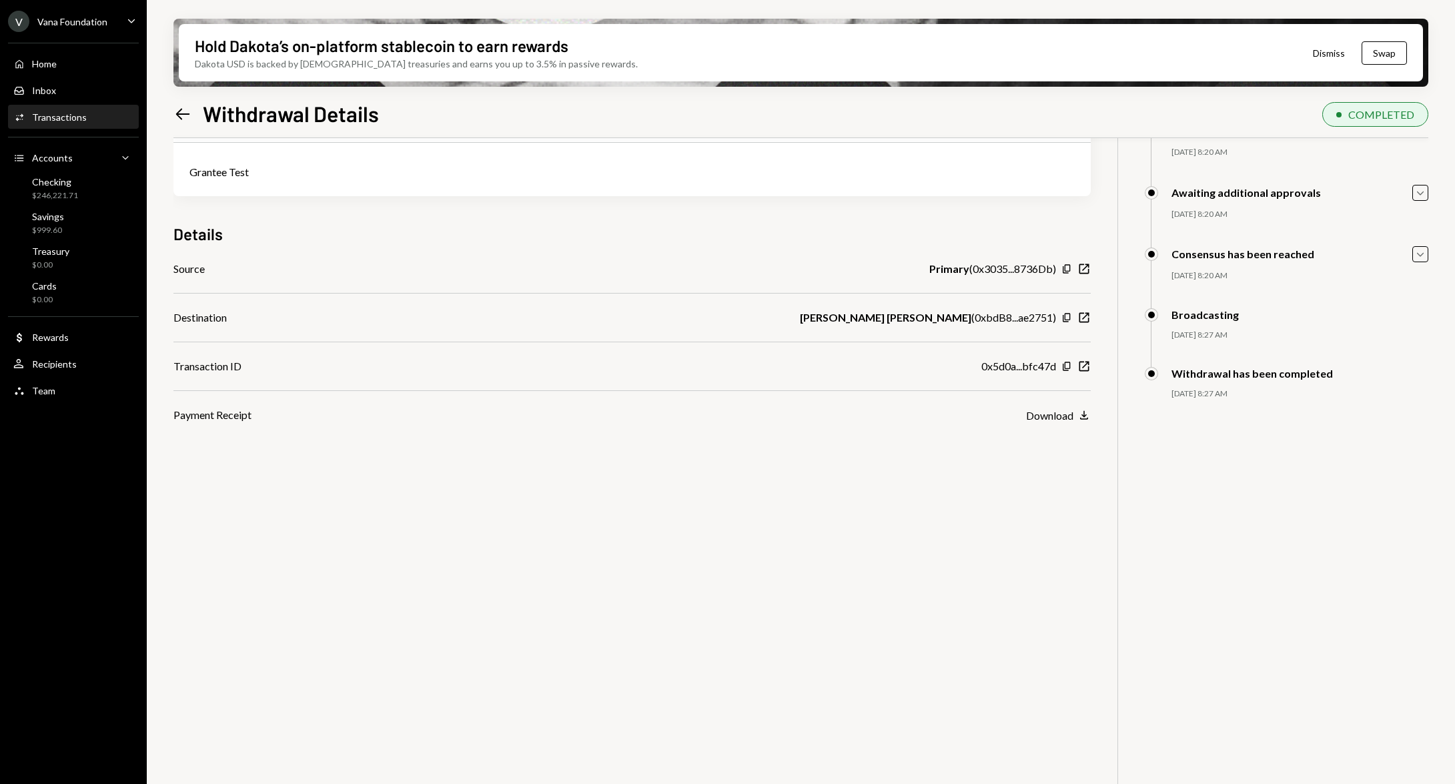
scroll to position [107, 0]
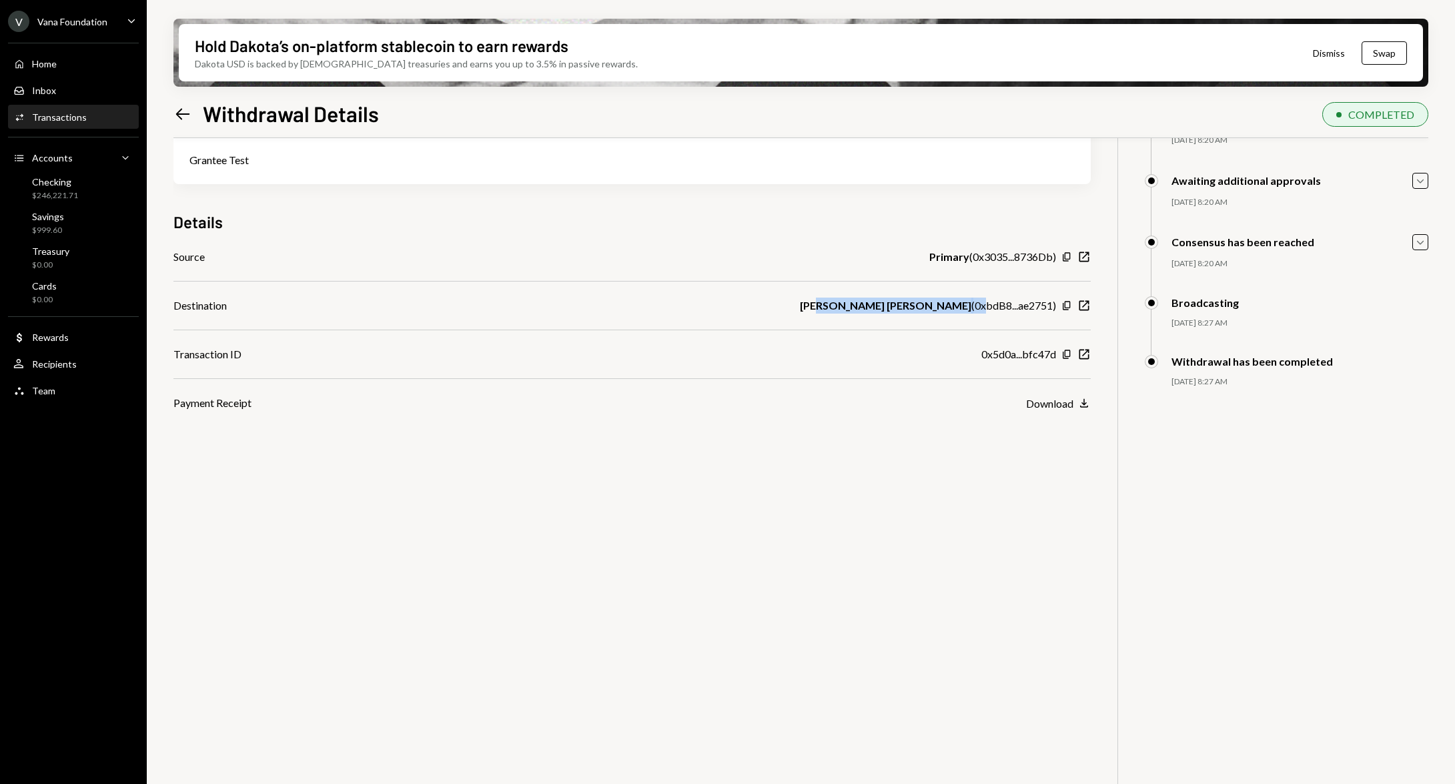
drag, startPoint x: 889, startPoint y: 304, endPoint x: 988, endPoint y: 310, distance: 98.9
click at [988, 310] on div "Melbin Thomas Jose ( 0xbdB8...ae2751 )" at bounding box center [928, 306] width 256 height 16
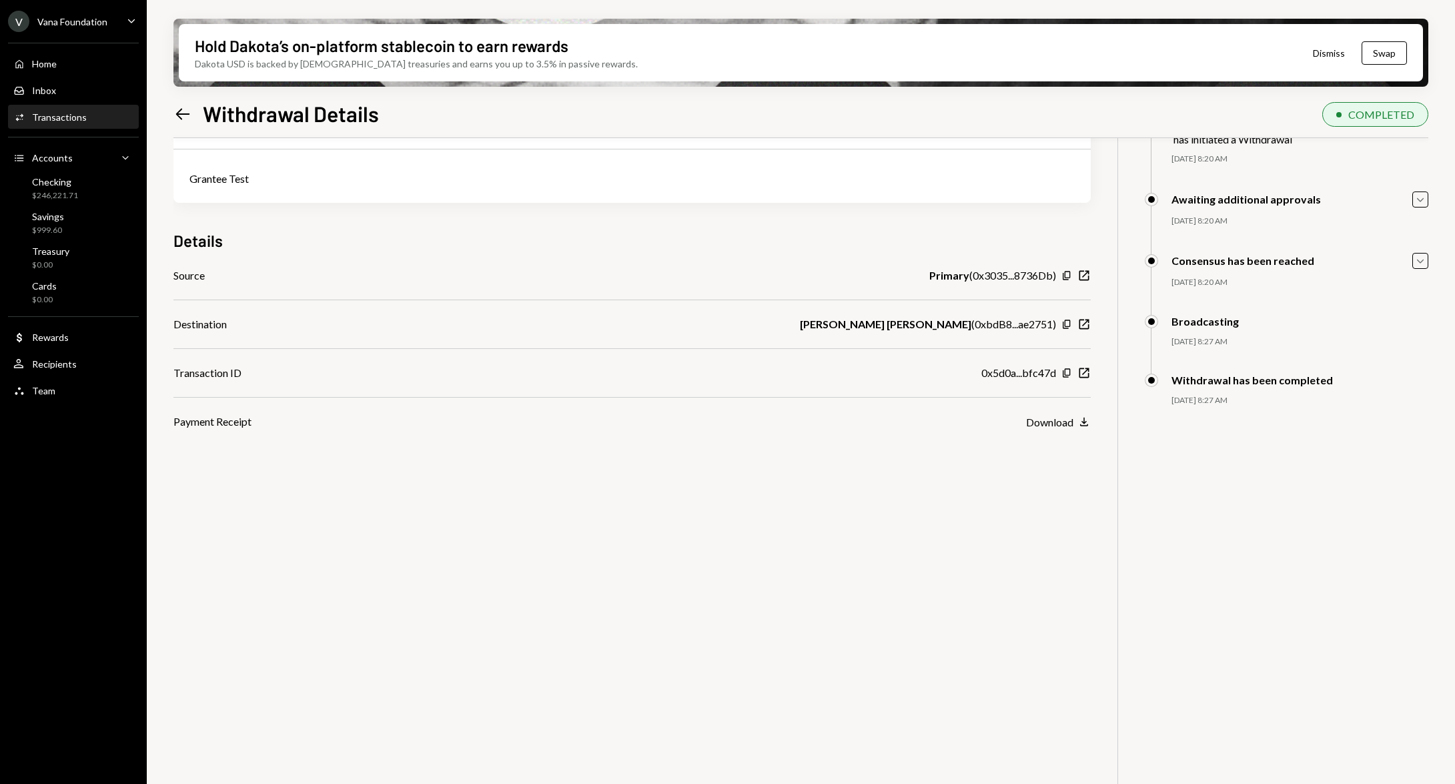
scroll to position [0, 0]
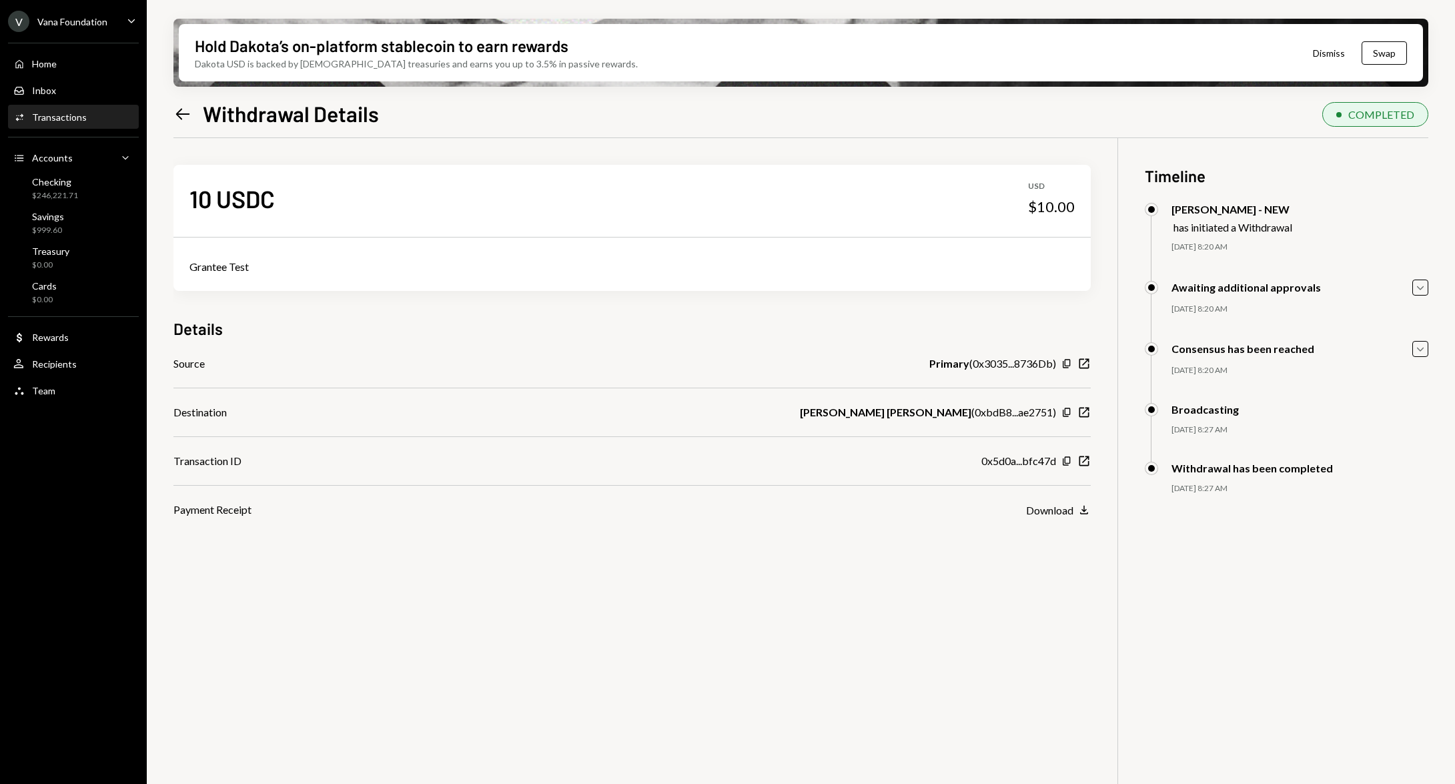
click at [191, 116] on icon "Left Arrow" at bounding box center [182, 114] width 19 height 19
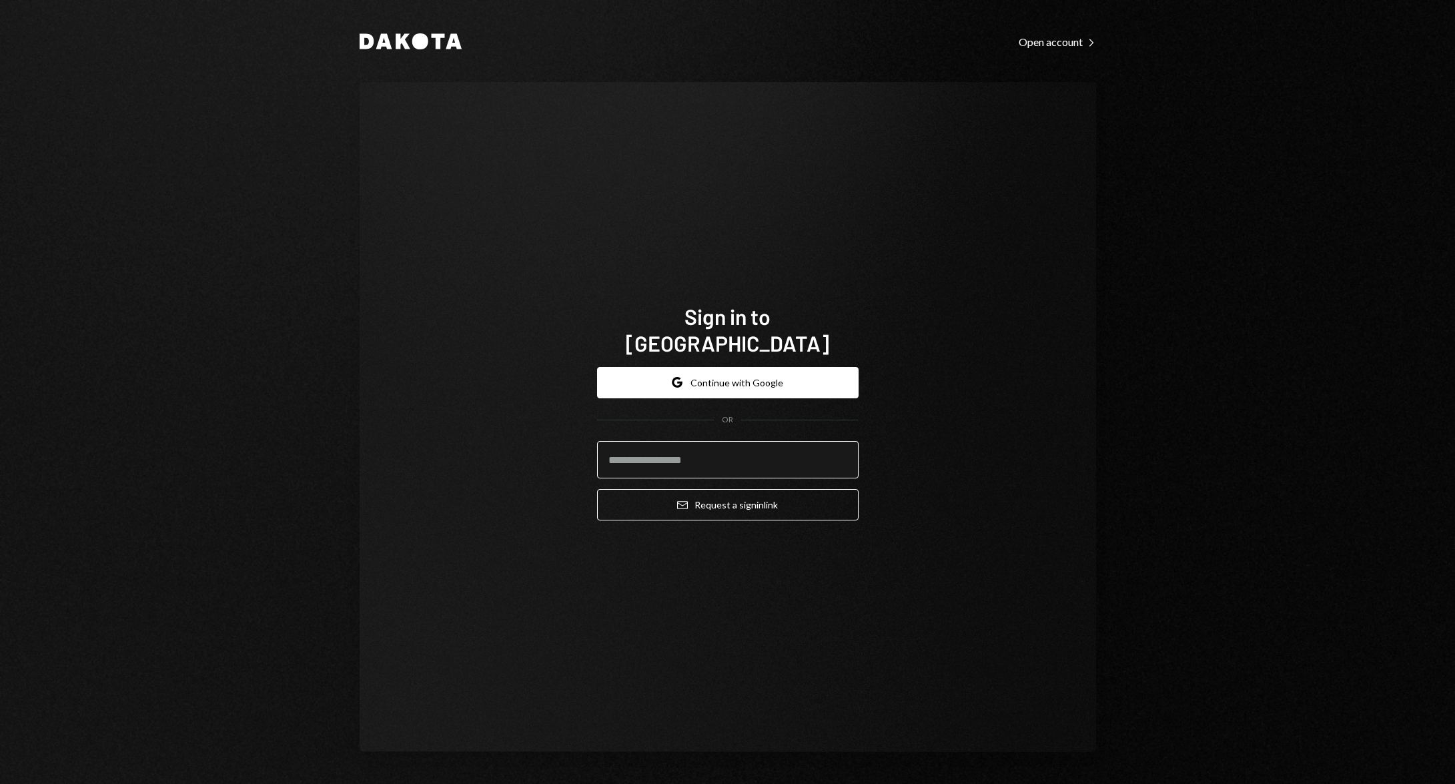
click at [701, 444] on input "email" at bounding box center [728, 459] width 262 height 37
type input "**********"
click at [991, 494] on div "**********" at bounding box center [728, 417] width 737 height 670
click at [803, 491] on button "Email Request a sign in link" at bounding box center [728, 504] width 262 height 31
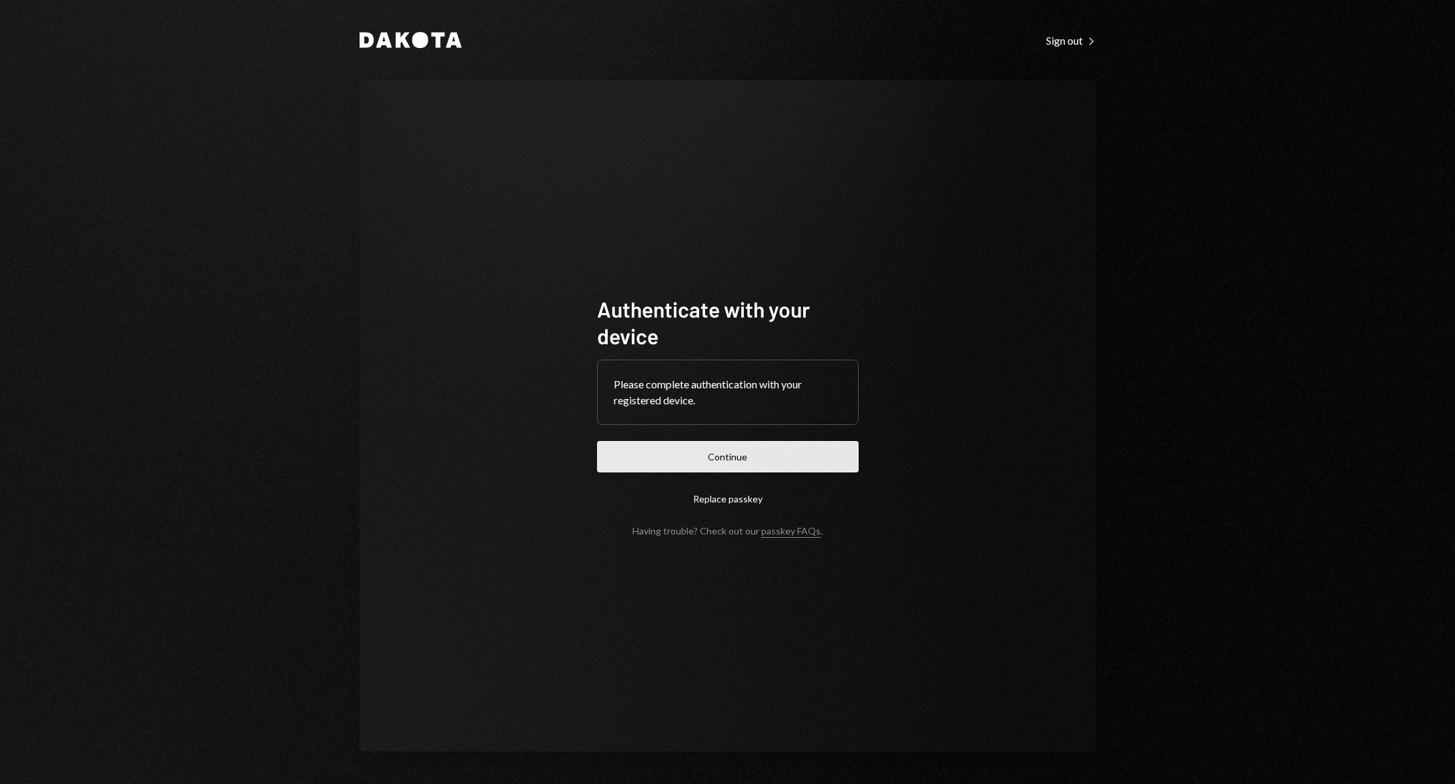
click at [763, 451] on button "Continue" at bounding box center [728, 456] width 262 height 31
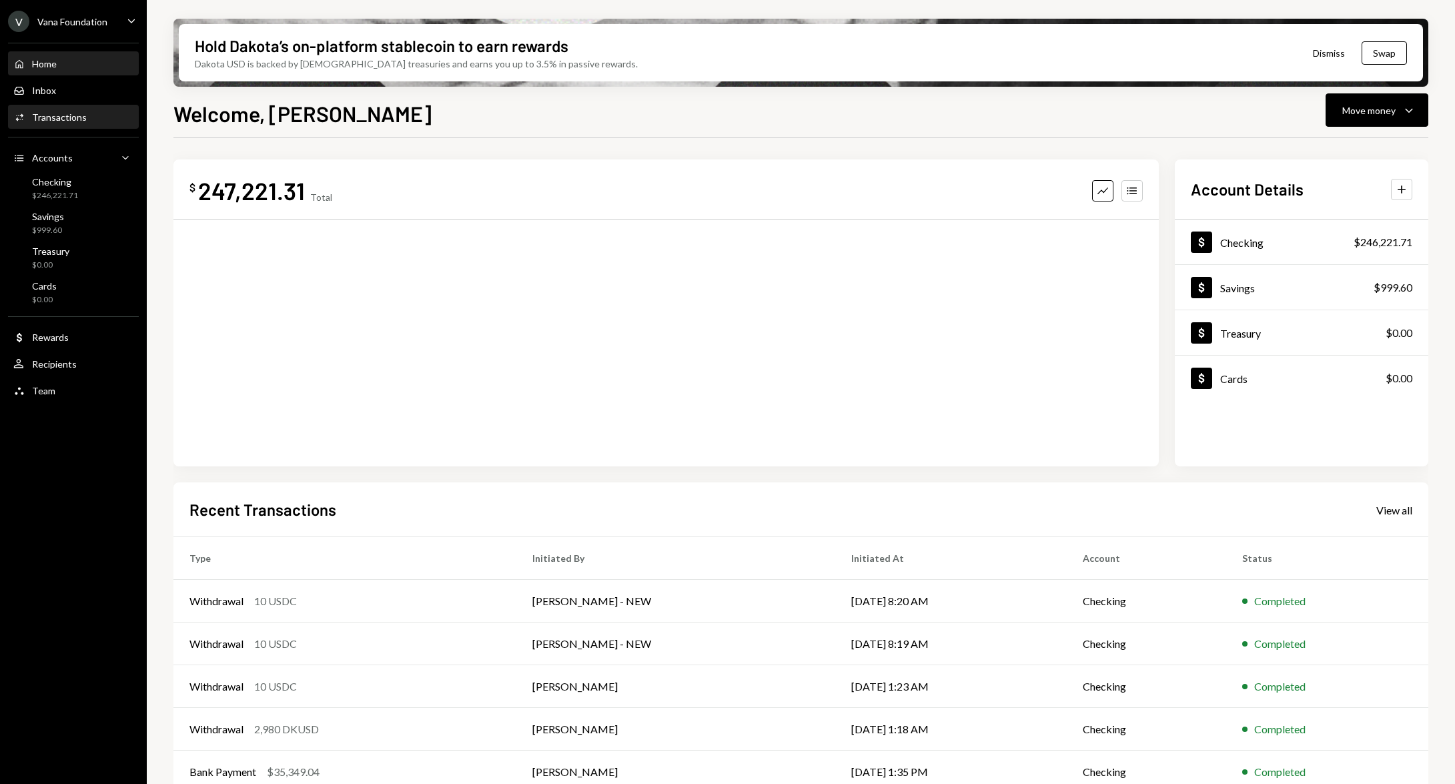
click at [76, 111] on div "Transactions" at bounding box center [59, 116] width 55 height 11
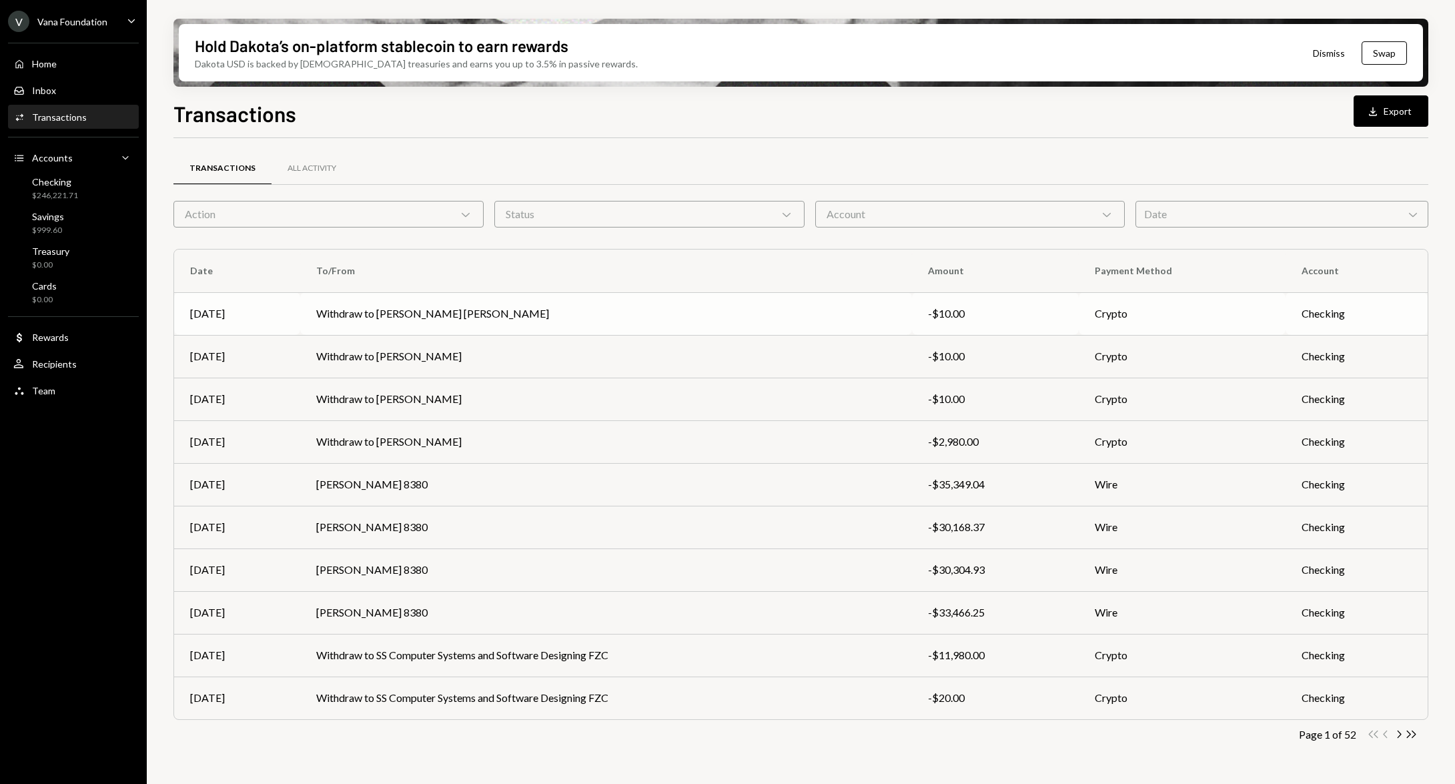
click at [633, 312] on td "Withdraw to Melbin Thomas Jose" at bounding box center [606, 313] width 612 height 43
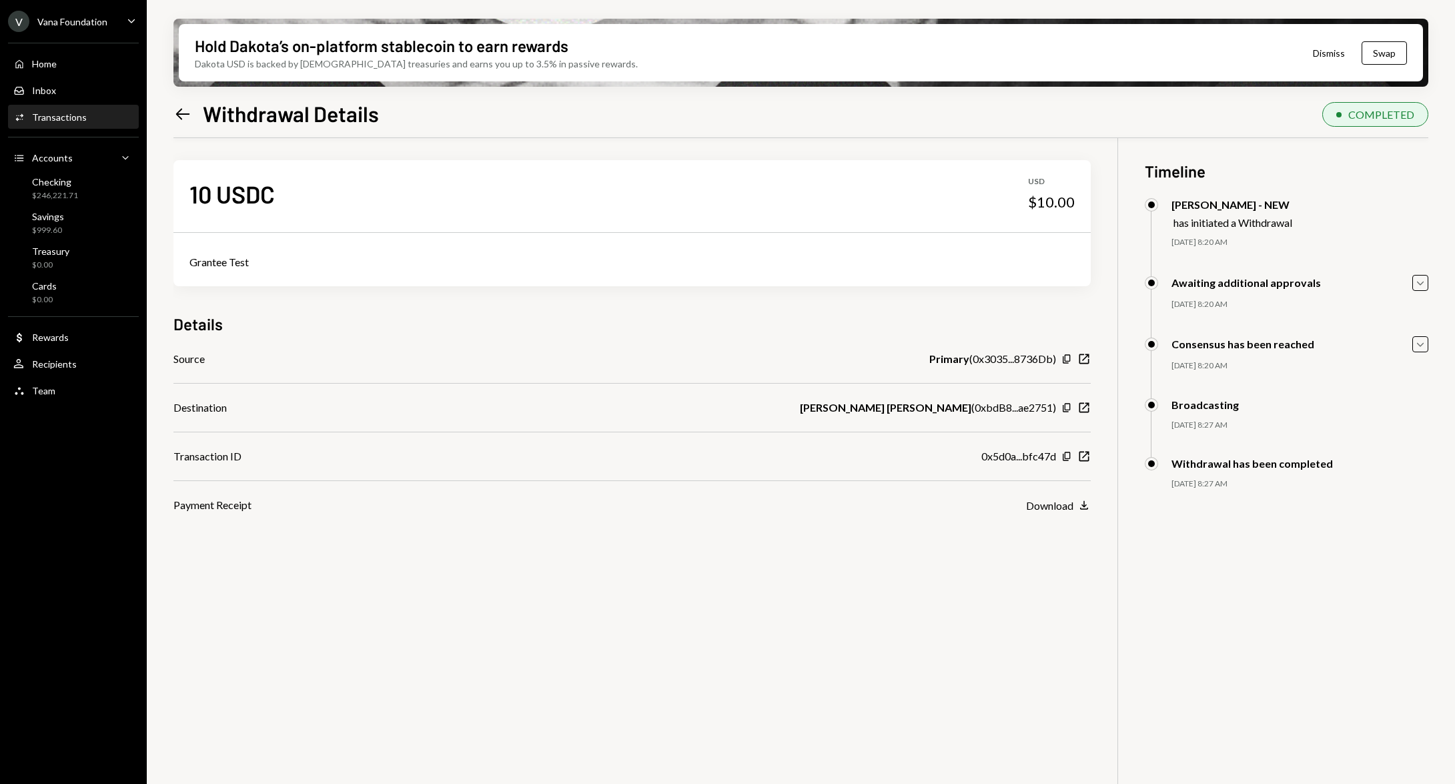
scroll to position [5, 0]
click at [1080, 457] on icon "New Window" at bounding box center [1084, 455] width 13 height 13
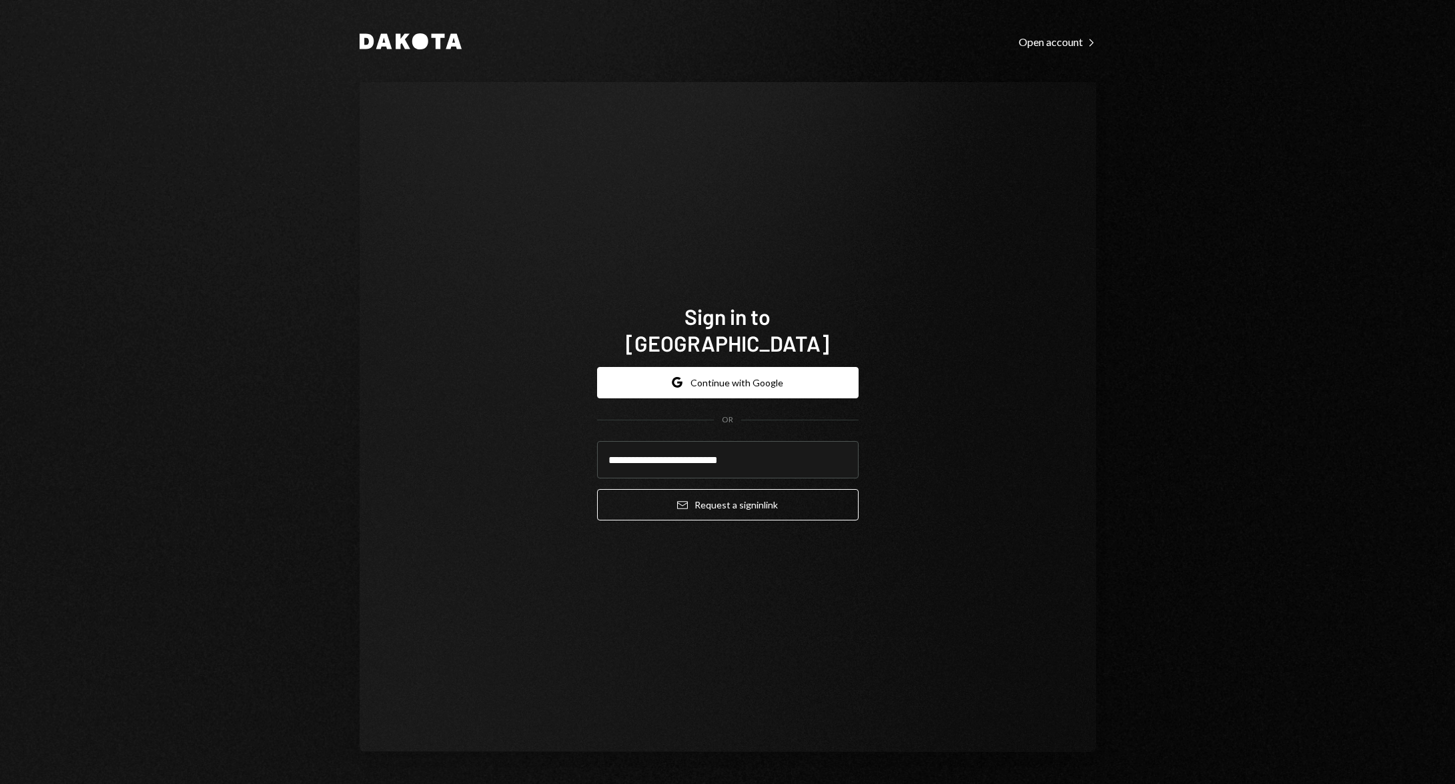
type input "**********"
click at [940, 403] on div "**********" at bounding box center [728, 417] width 737 height 670
click at [806, 489] on button "Email Request a sign in link" at bounding box center [728, 504] width 262 height 31
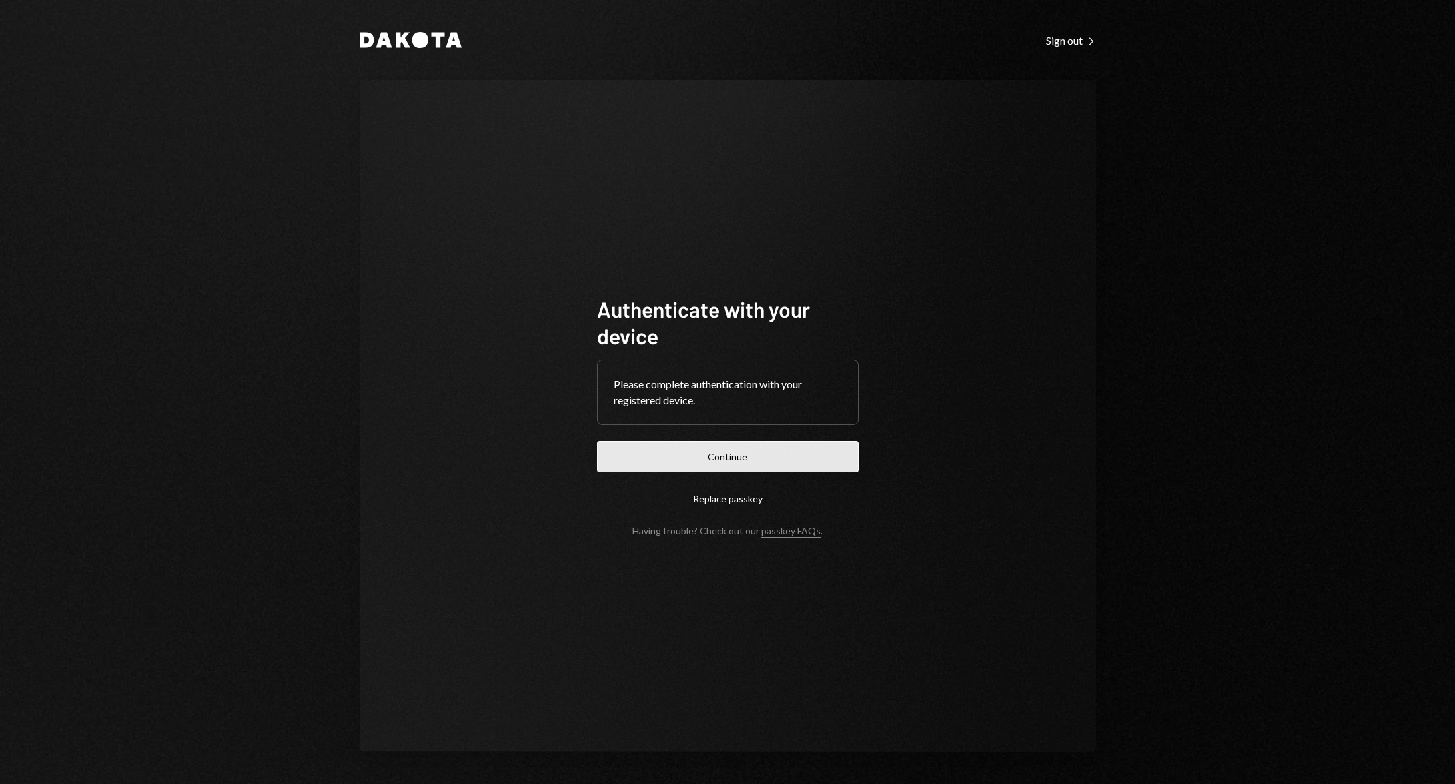
click at [739, 460] on button "Continue" at bounding box center [728, 456] width 262 height 31
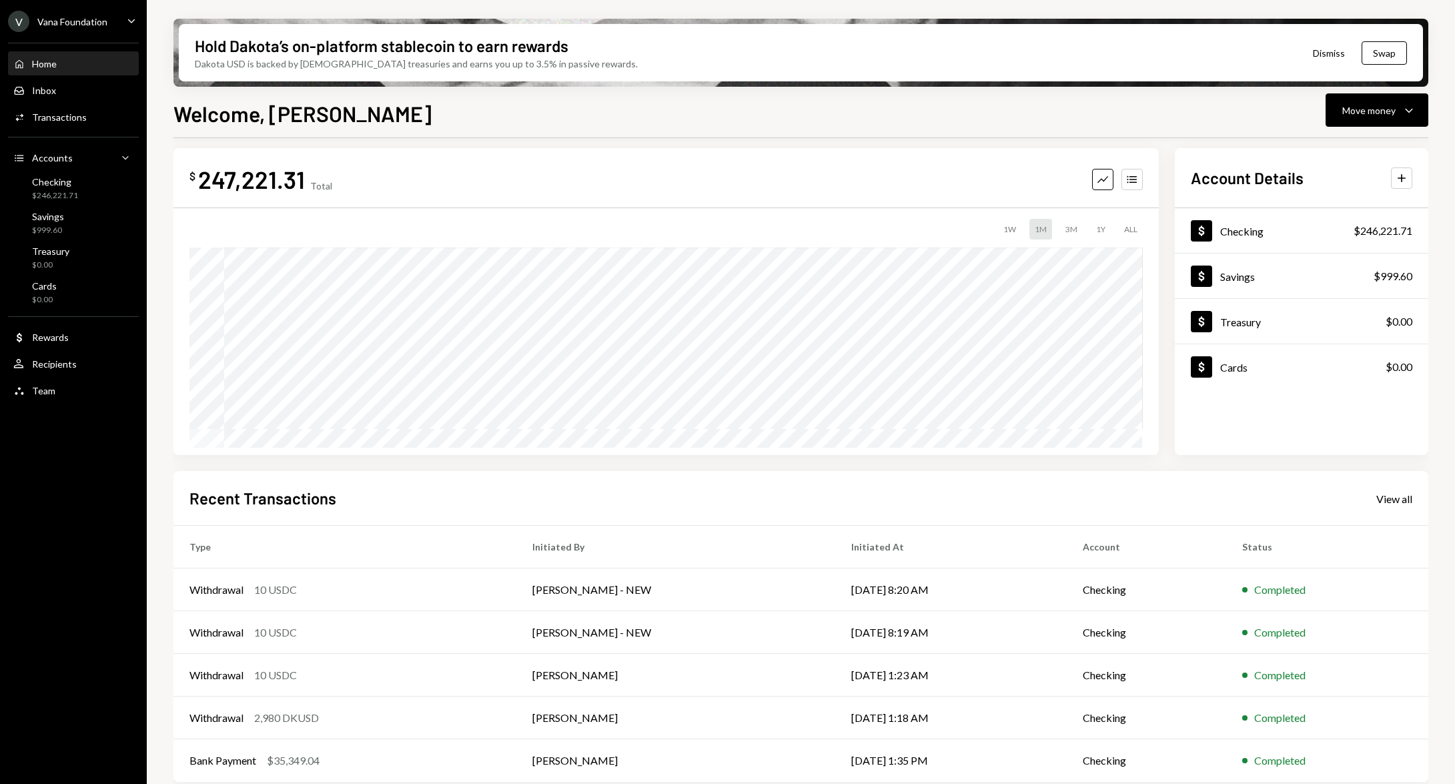
scroll to position [21, 0]
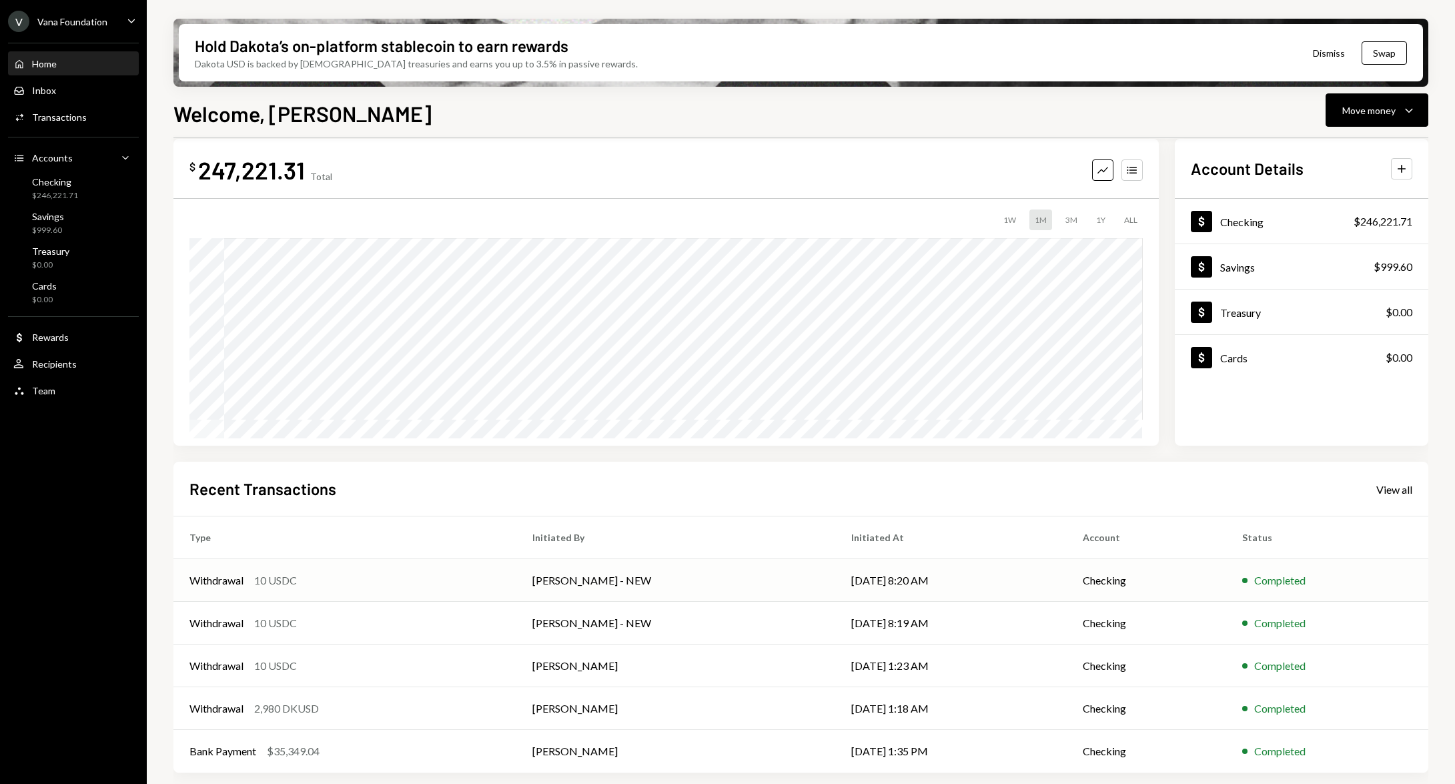
click at [750, 589] on td "[PERSON_NAME] - NEW" at bounding box center [675, 580] width 319 height 43
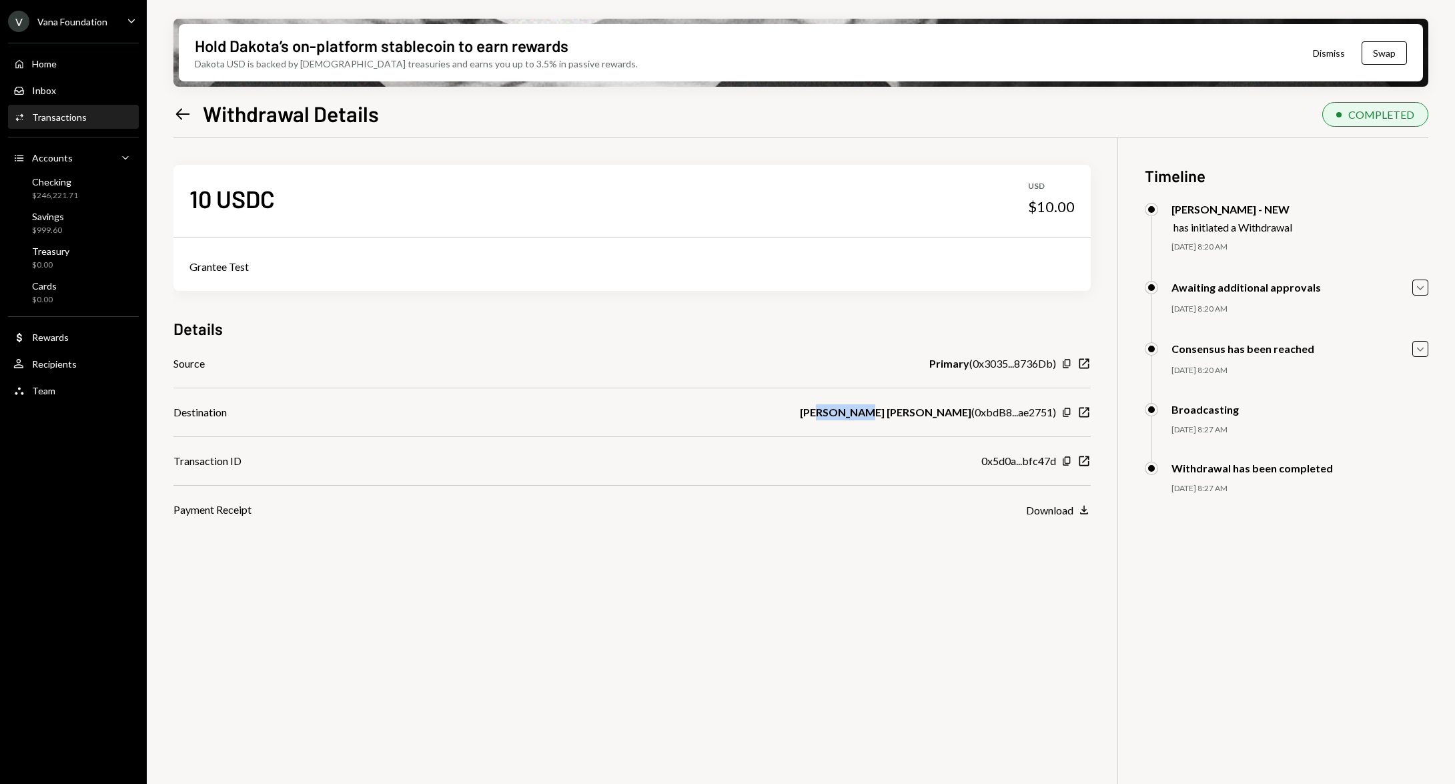
drag, startPoint x: 889, startPoint y: 410, endPoint x: 939, endPoint y: 415, distance: 49.7
click at [936, 414] on b "[PERSON_NAME] [PERSON_NAME]" at bounding box center [885, 412] width 171 height 16
click at [940, 415] on b "[PERSON_NAME] [PERSON_NAME]" at bounding box center [885, 412] width 171 height 16
click at [54, 61] on div "Home" at bounding box center [44, 63] width 25 height 11
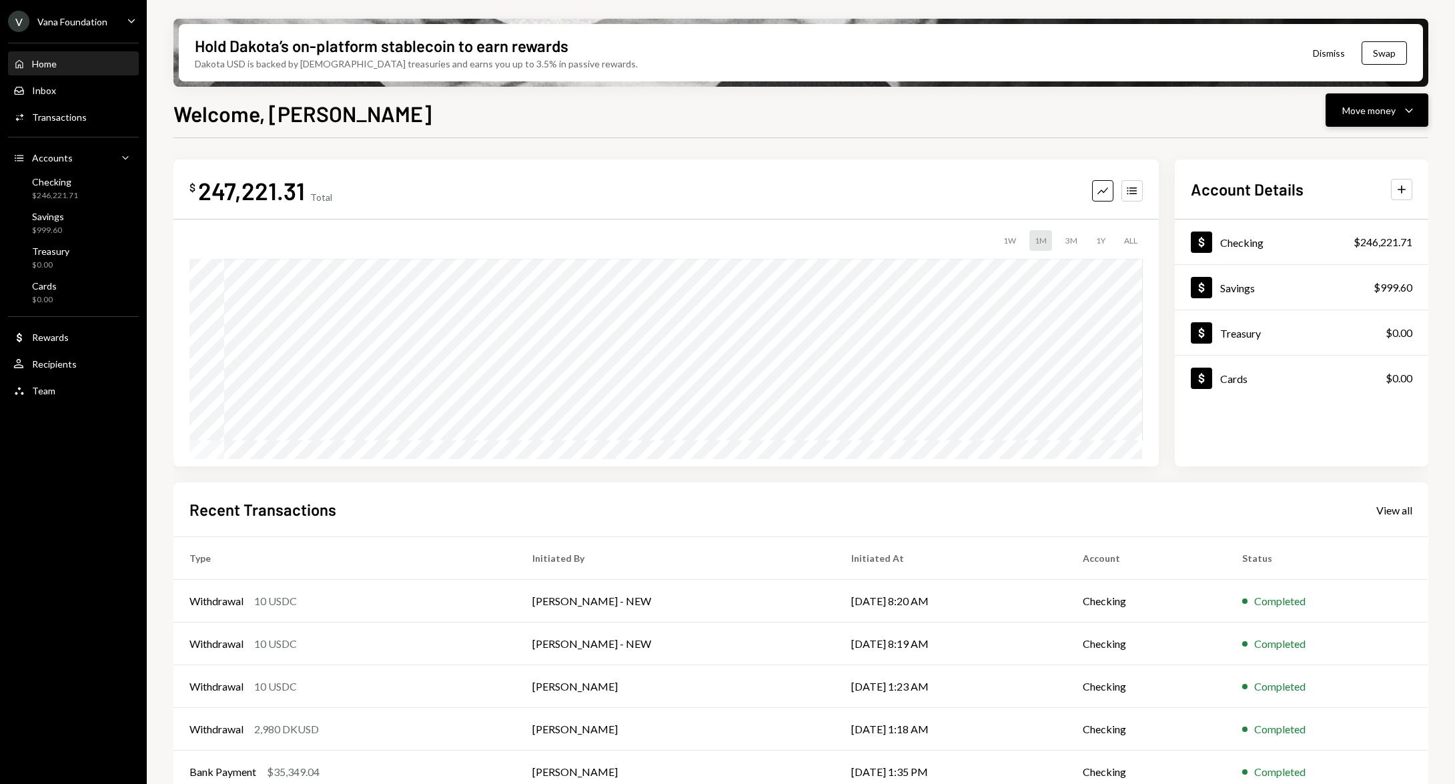
click at [1366, 100] on button "Move money Caret Down" at bounding box center [1377, 109] width 103 height 33
click at [1349, 146] on div "Send" at bounding box center [1366, 150] width 97 height 14
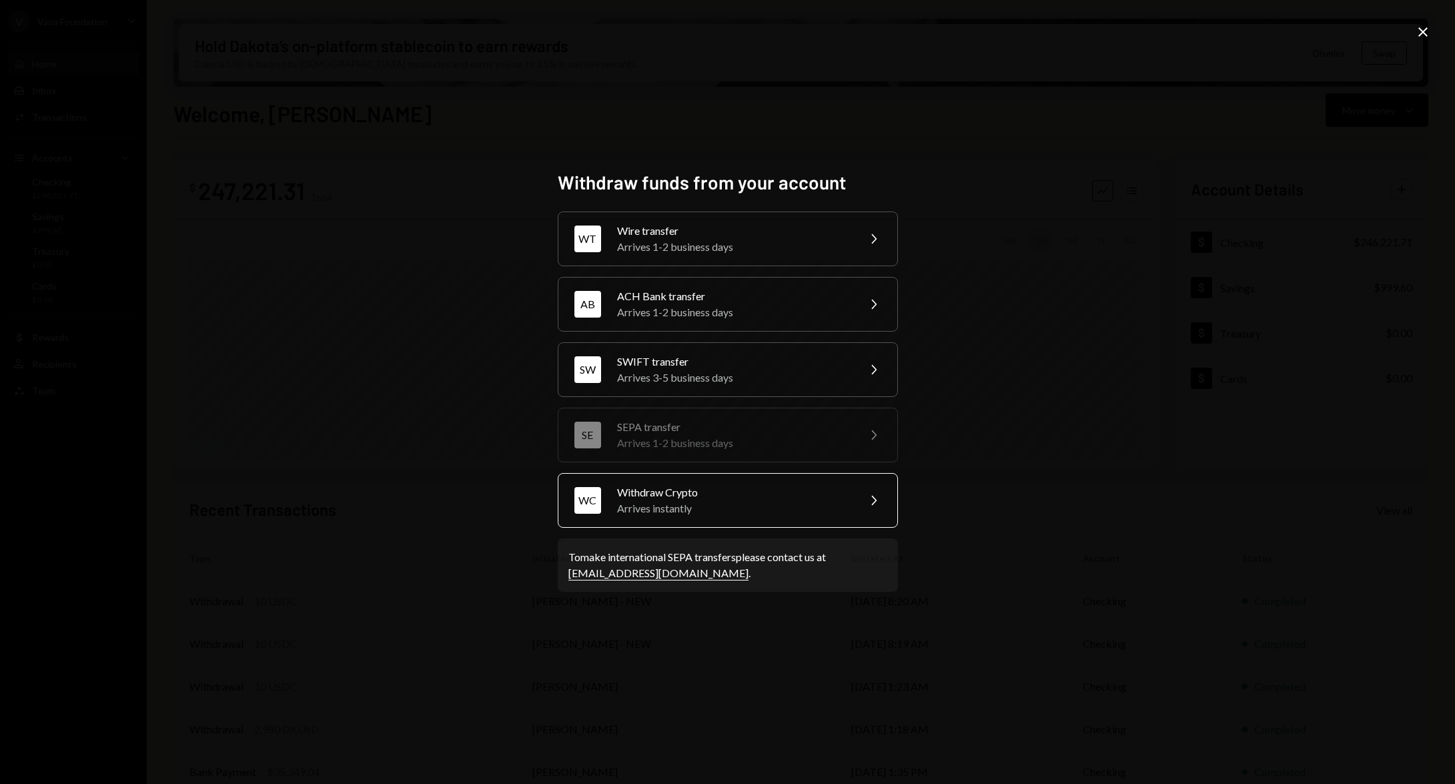
click at [681, 487] on div "Withdraw Crypto" at bounding box center [733, 492] width 232 height 16
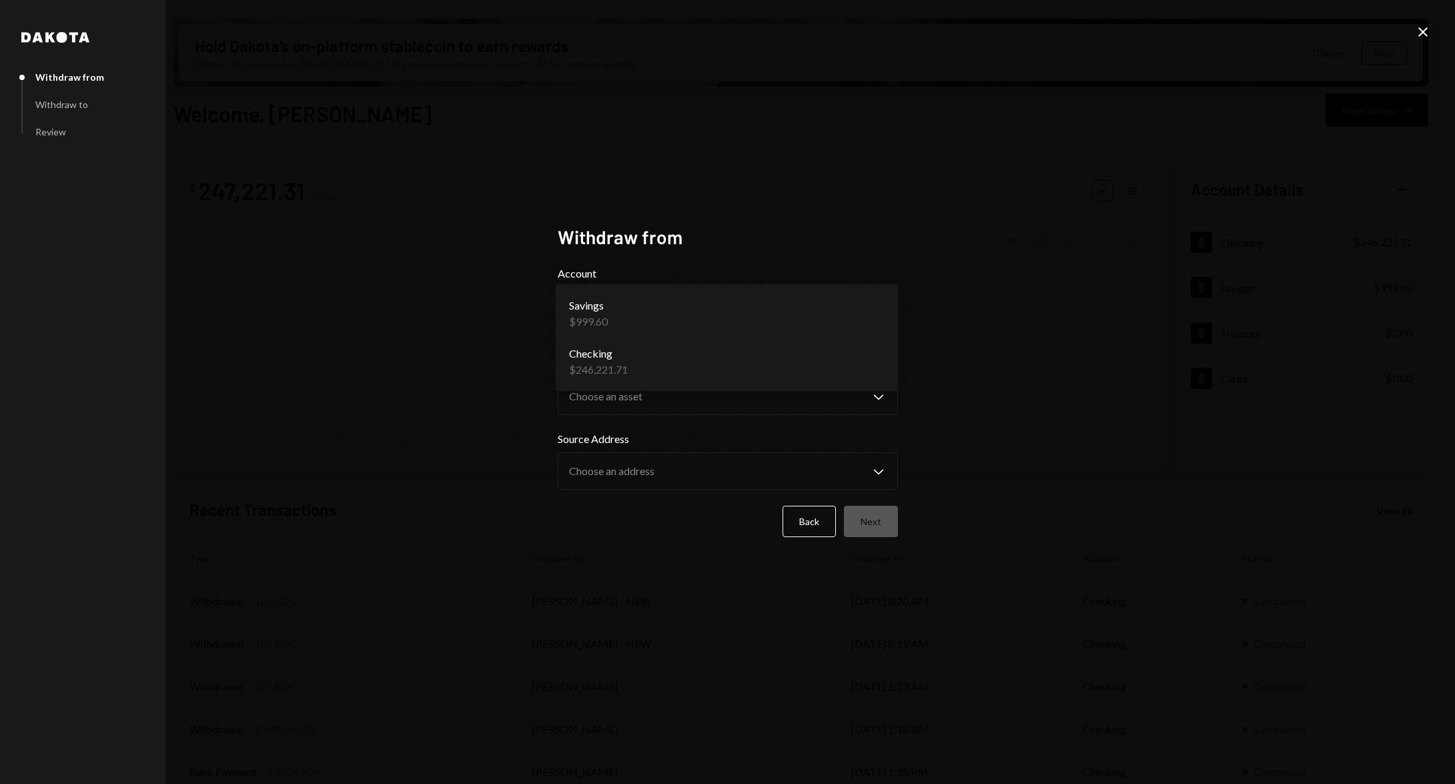
click at [883, 318] on body "V Vana Foundation Caret Down Home Home Inbox Inbox Activities Transactions Acco…" at bounding box center [727, 392] width 1455 height 784
select select "**********"
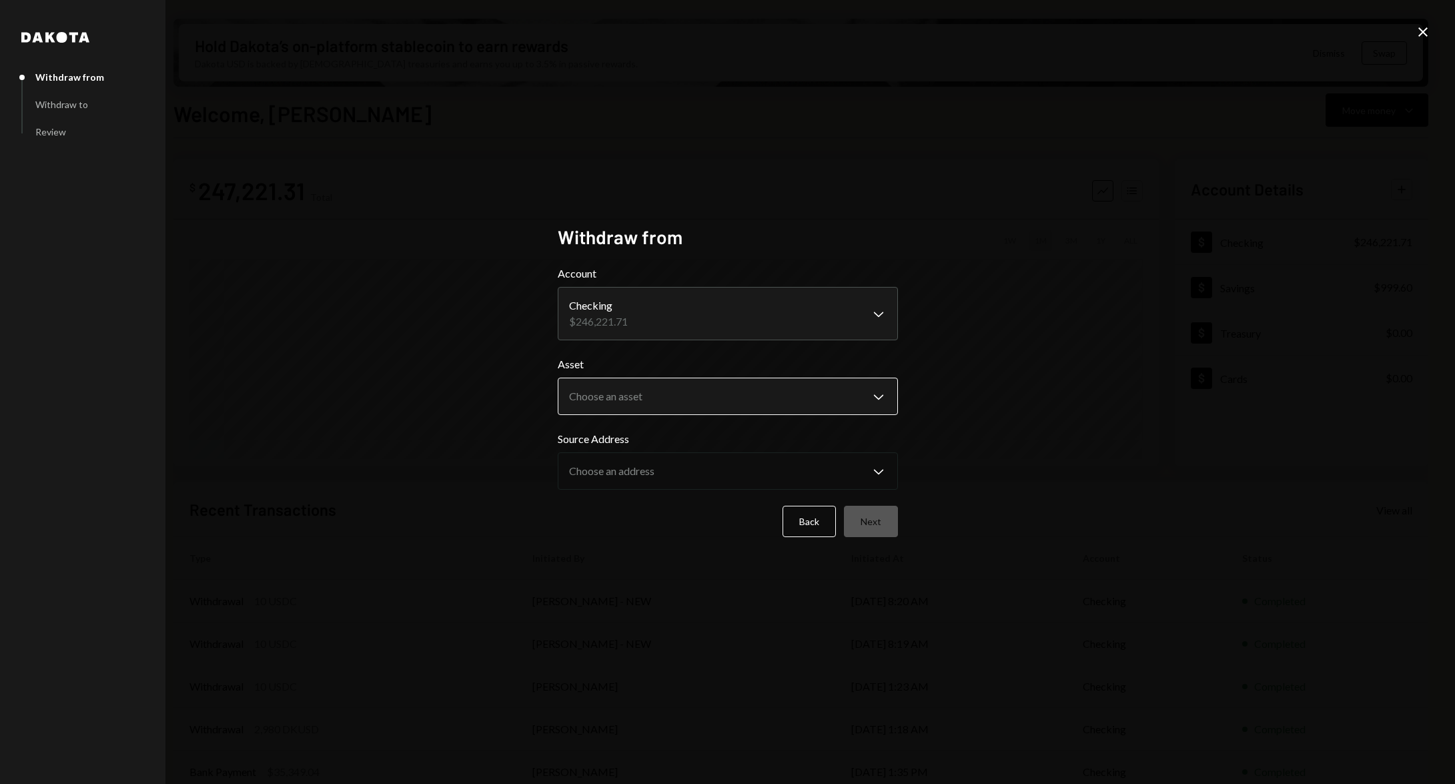
click at [889, 396] on body "V Vana Foundation Caret Down Home Home Inbox Inbox Activities Transactions Acco…" at bounding box center [727, 392] width 1455 height 784
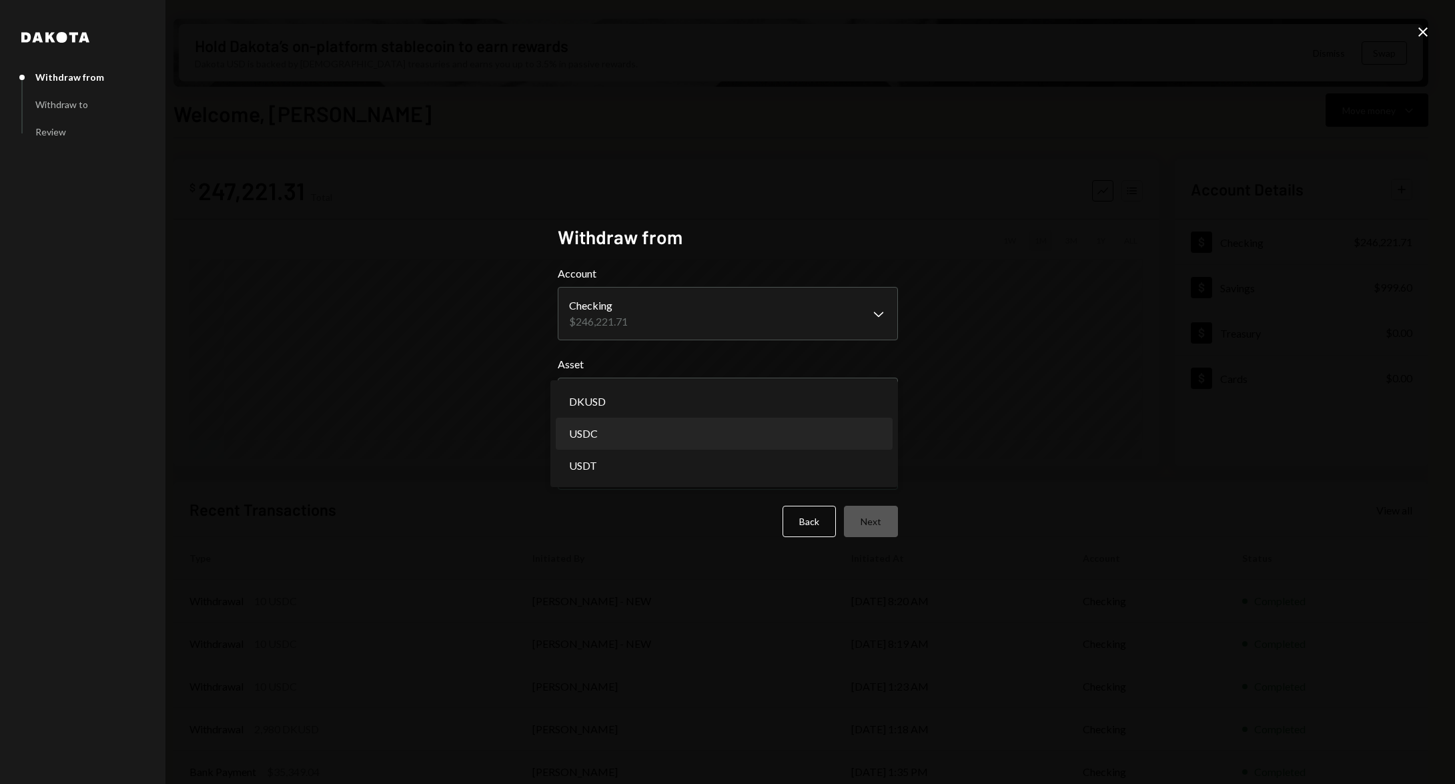
select select "****"
click at [798, 483] on body "V Vana Foundation Caret Down Home Home Inbox Inbox Activities Transactions Acco…" at bounding box center [727, 392] width 1455 height 784
click at [879, 526] on button "Next" at bounding box center [871, 521] width 54 height 31
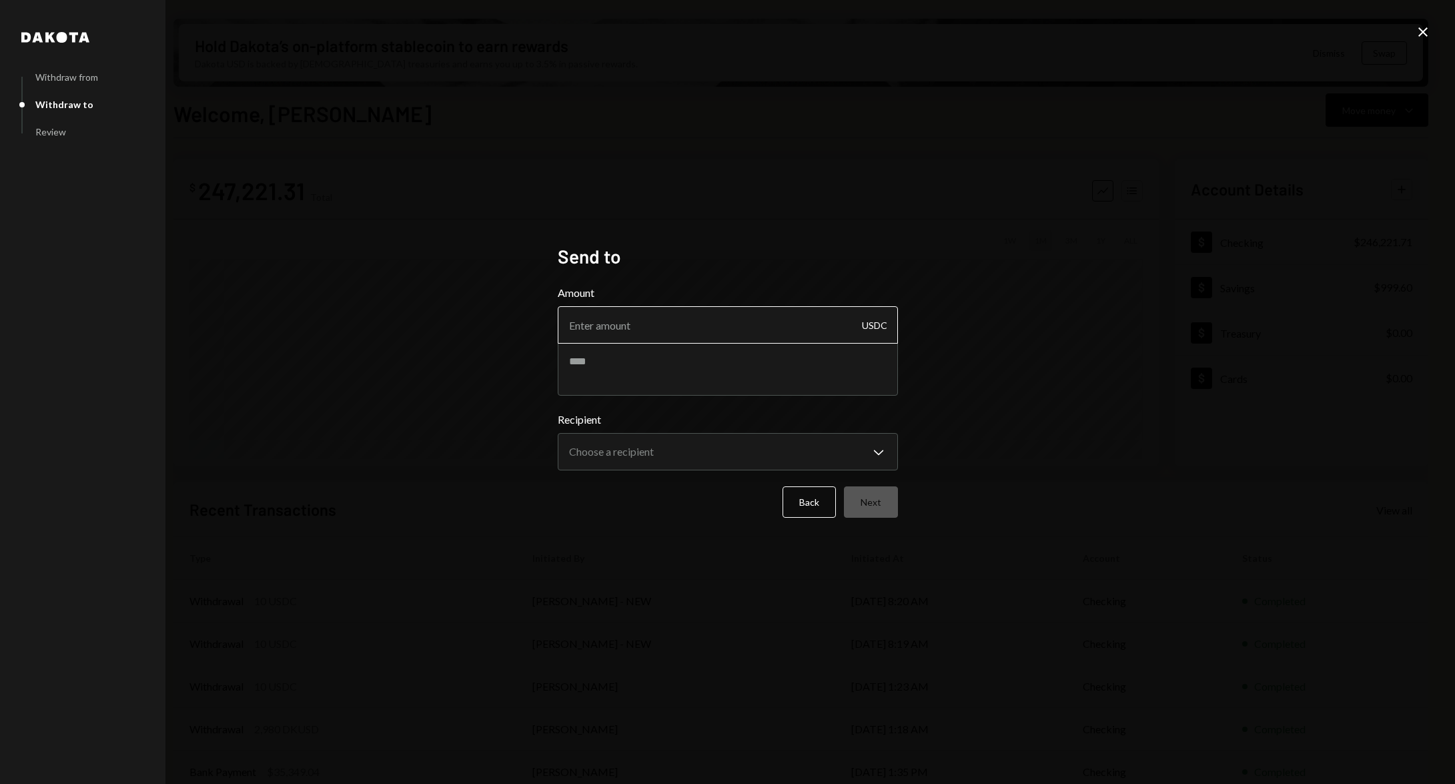
click at [790, 332] on input "Amount" at bounding box center [728, 324] width 340 height 37
type input "7990"
click at [677, 374] on textarea at bounding box center [728, 368] width 340 height 53
type textarea "**********"
click at [681, 470] on body "V Vana Foundation Caret Down Home Home Inbox Inbox Activities Transactions Acco…" at bounding box center [727, 392] width 1455 height 784
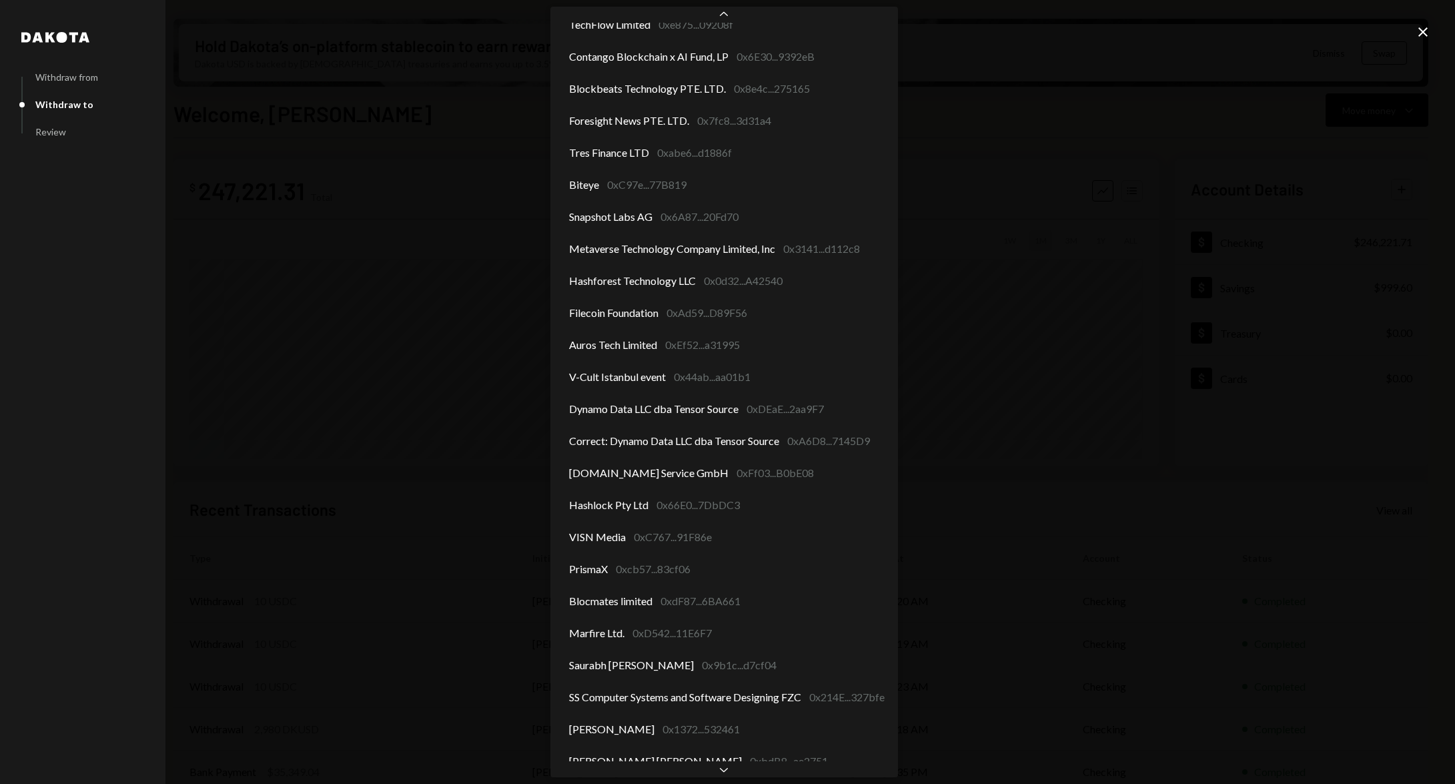
scroll to position [825, 0]
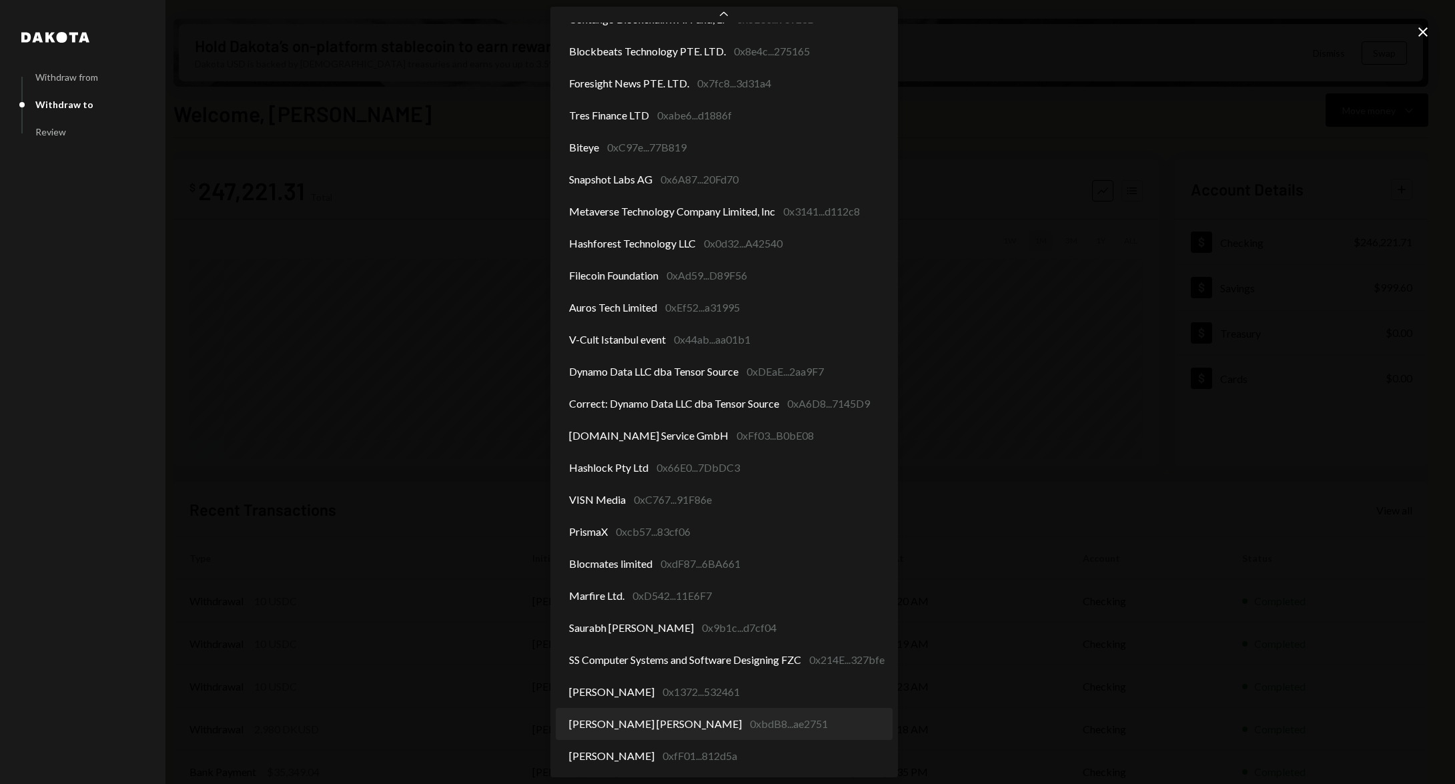
select select "**********"
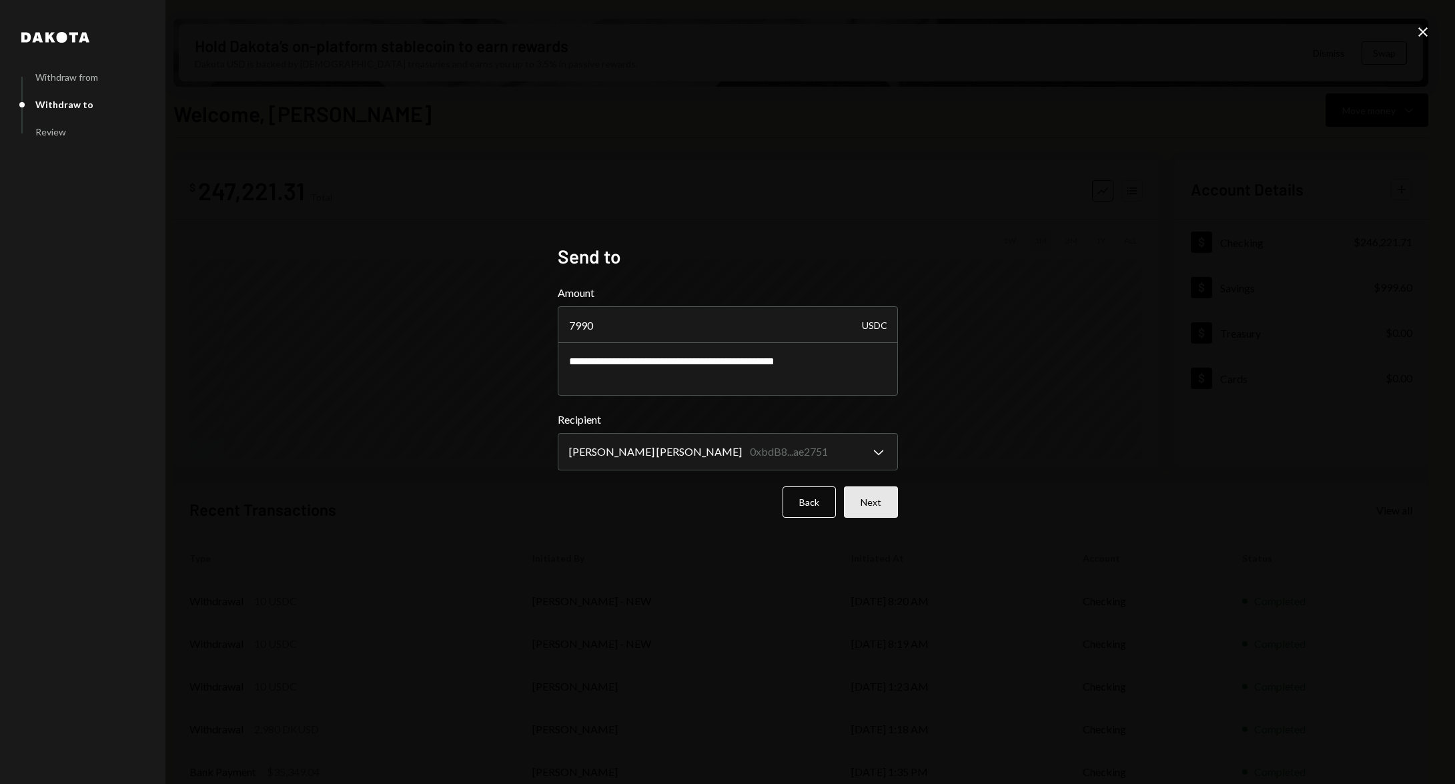
click at [881, 502] on button "Next" at bounding box center [871, 501] width 54 height 31
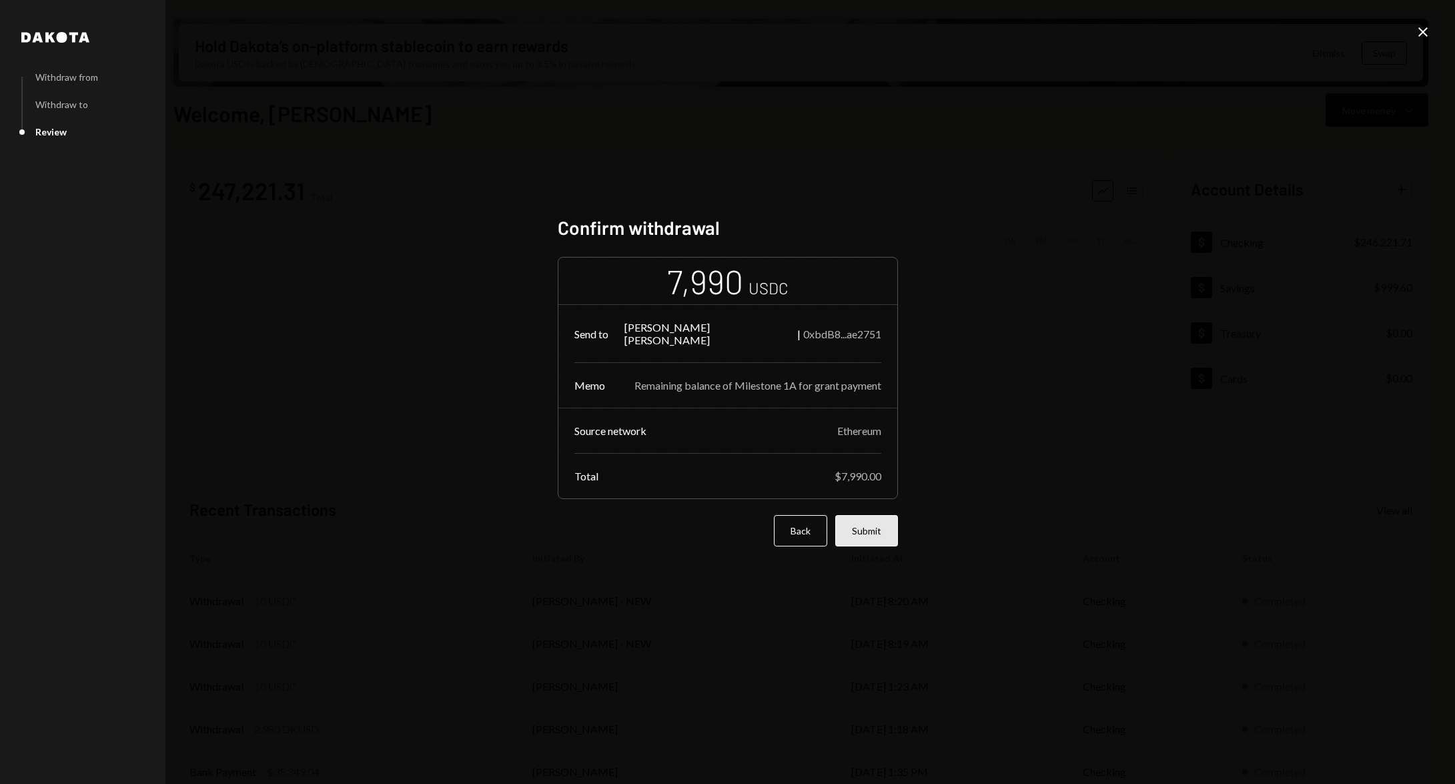
click at [877, 532] on button "Submit" at bounding box center [866, 530] width 63 height 31
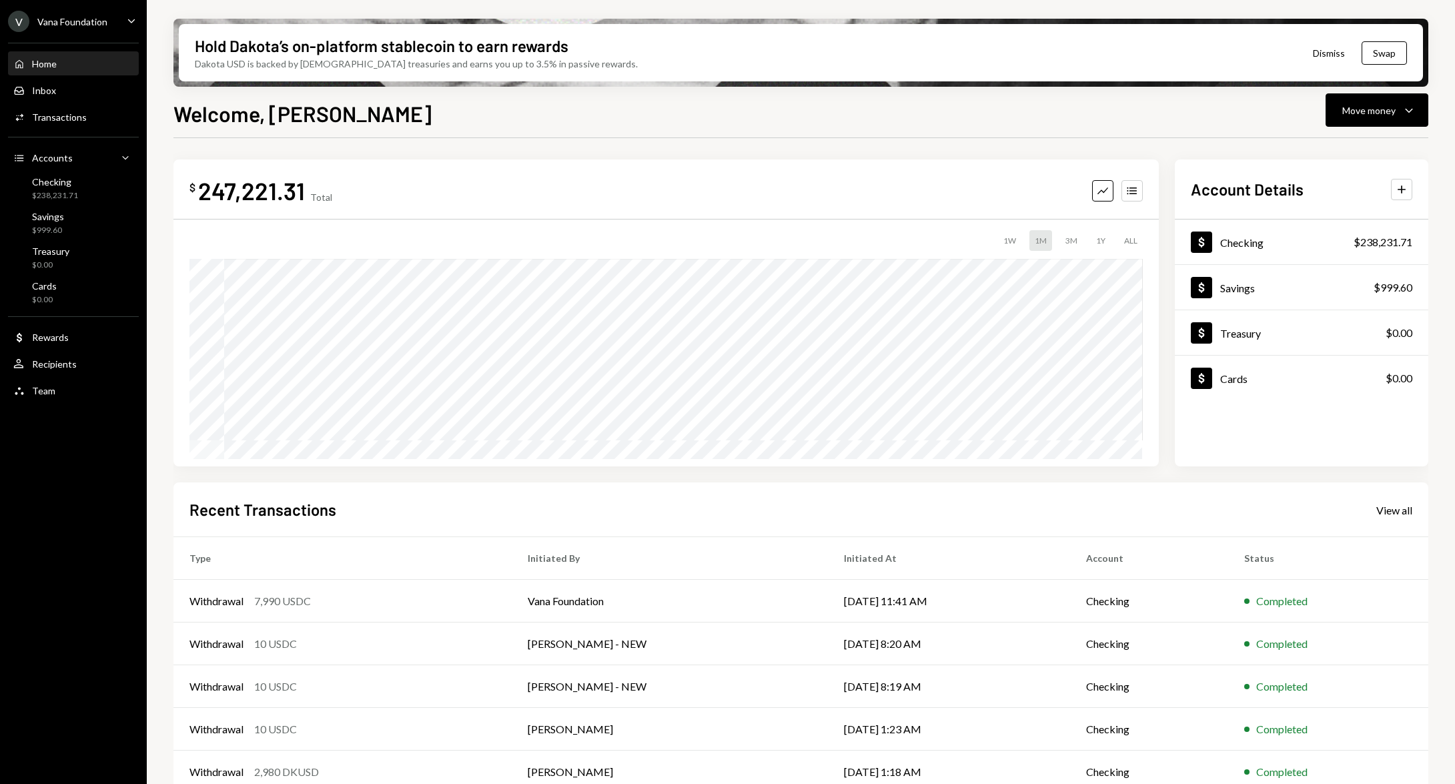
click at [93, 123] on div "Activities Transactions" at bounding box center [73, 117] width 120 height 23
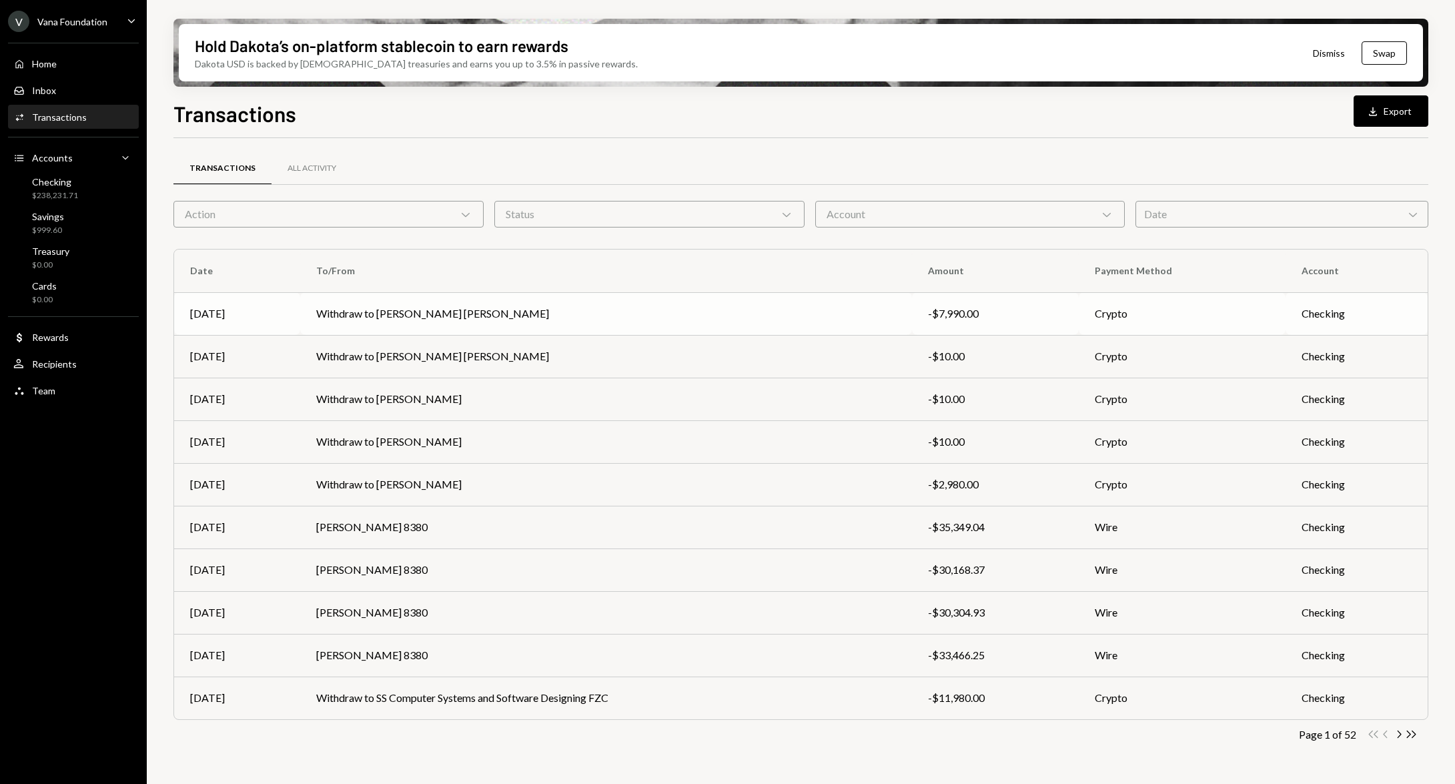
click at [683, 314] on td "Withdraw to [PERSON_NAME] [PERSON_NAME]" at bounding box center [606, 313] width 612 height 43
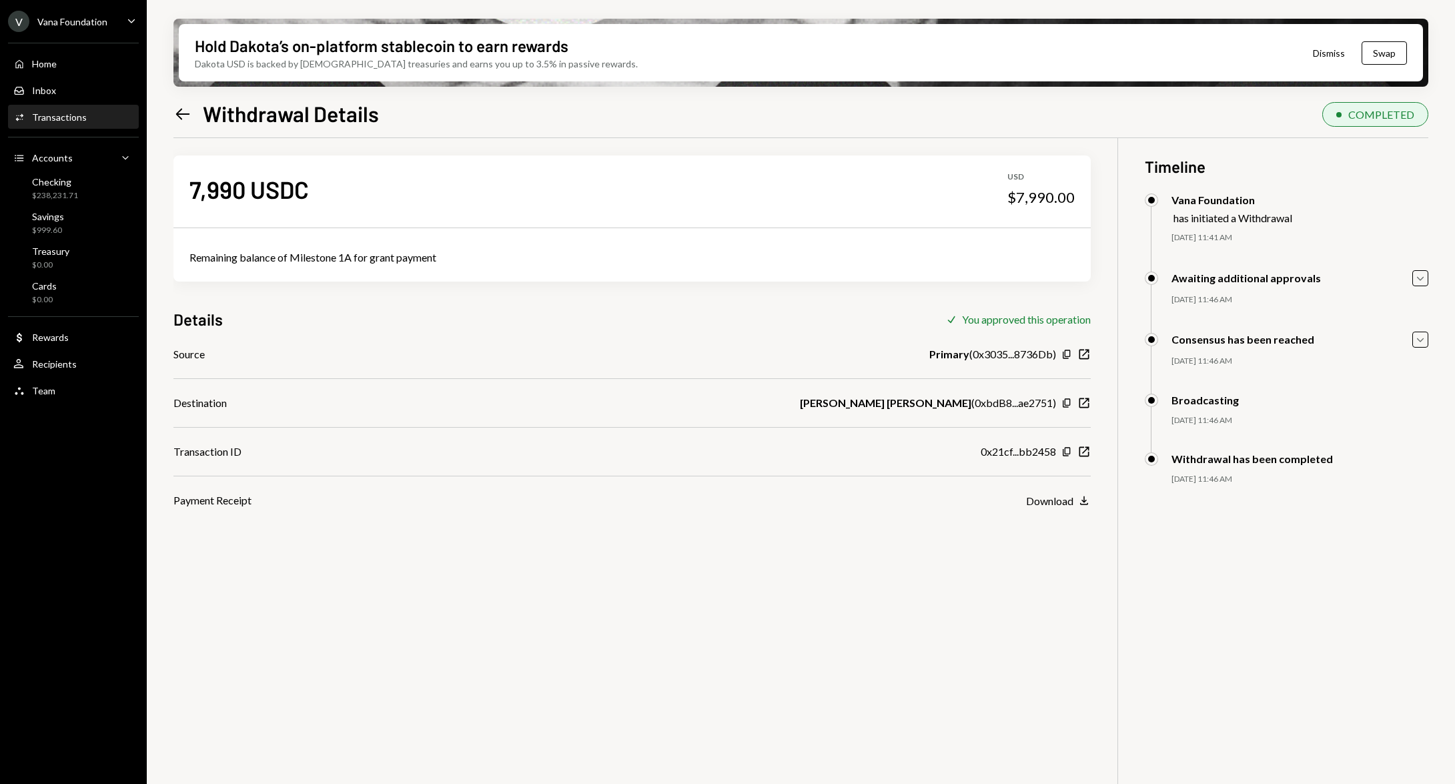
scroll to position [22, 0]
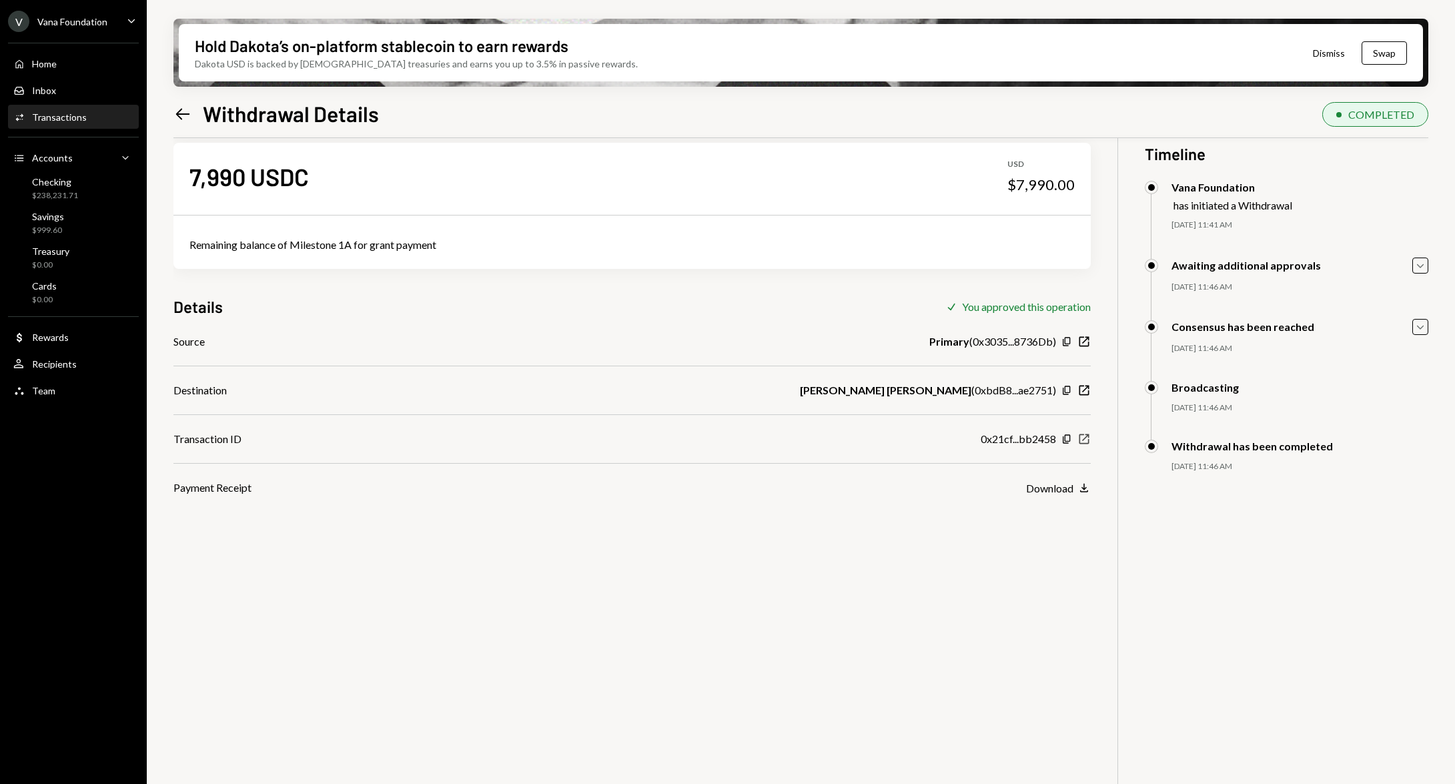
click at [1084, 437] on icon "New Window" at bounding box center [1084, 438] width 13 height 13
